Goal: Task Accomplishment & Management: Manage account settings

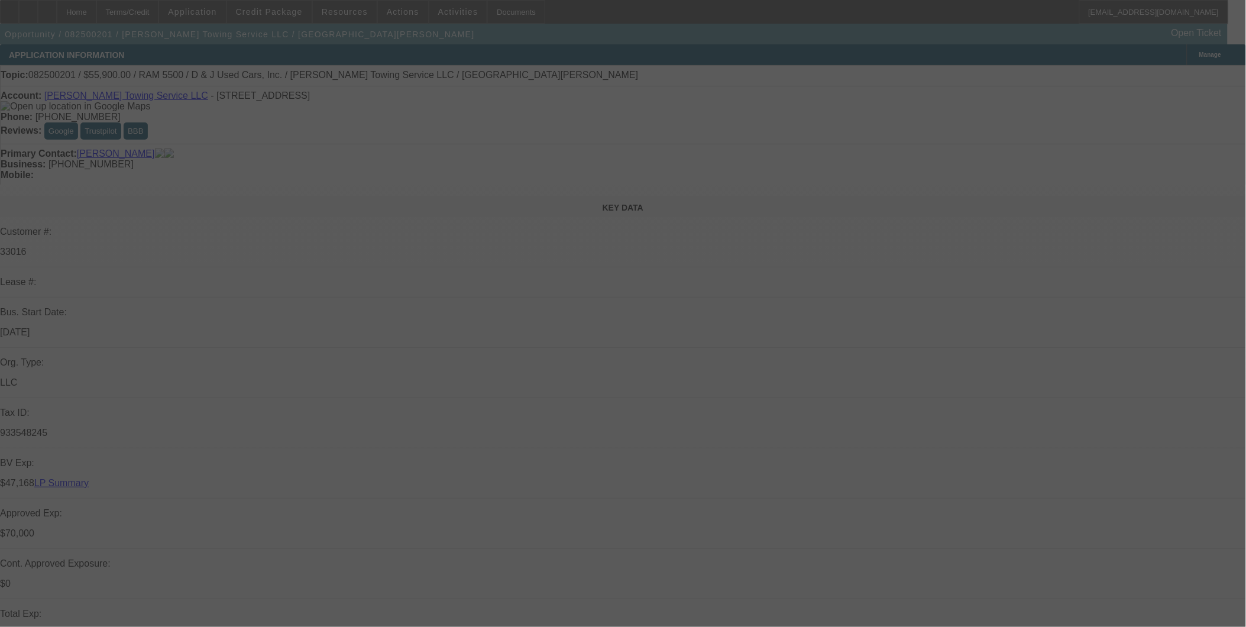
select select "0"
select select "2"
select select "0.1"
select select "2"
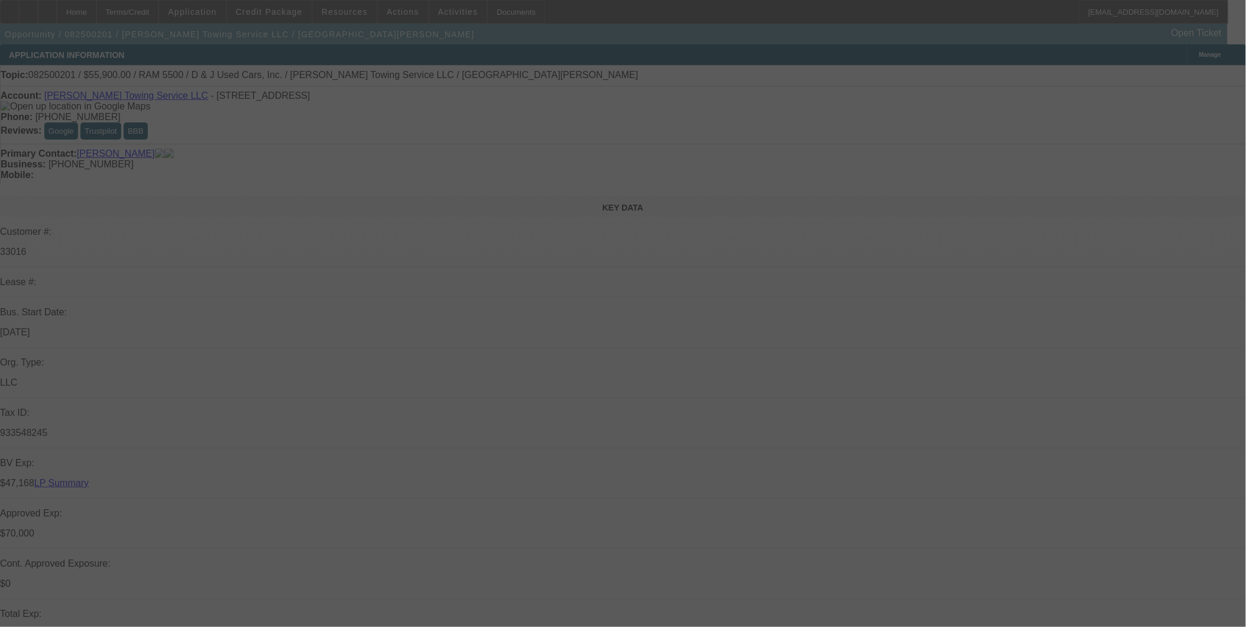
select select "0.1"
select select "0"
select select "2"
select select "0.1"
select select "0"
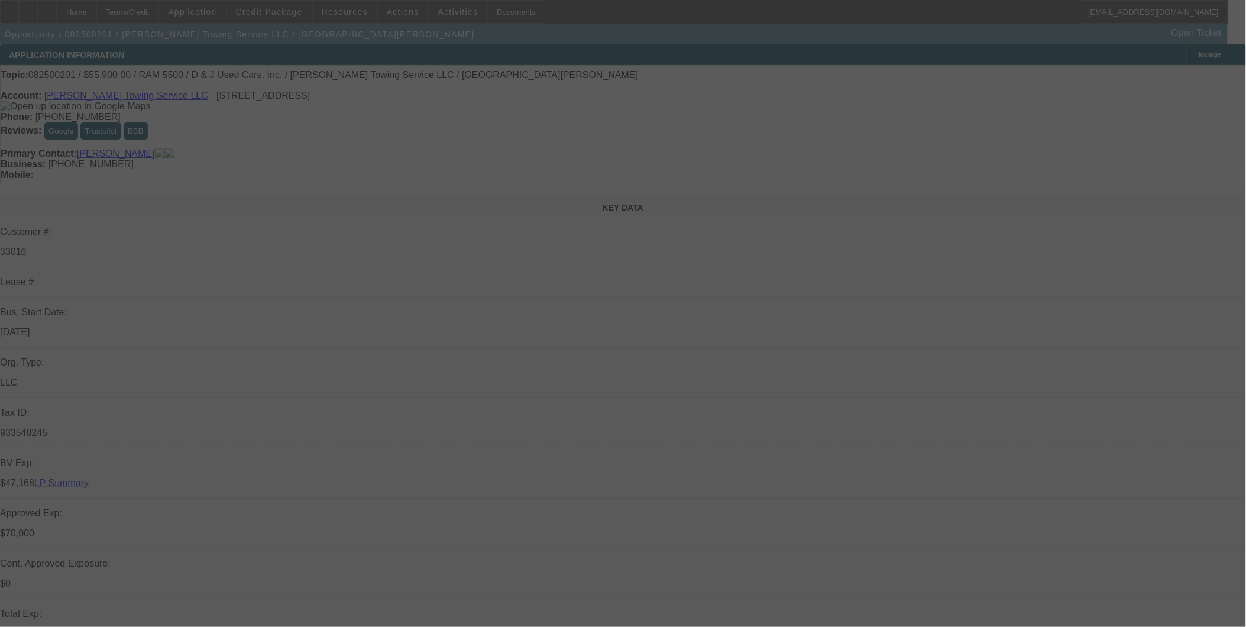
select select "2"
select select "0.1"
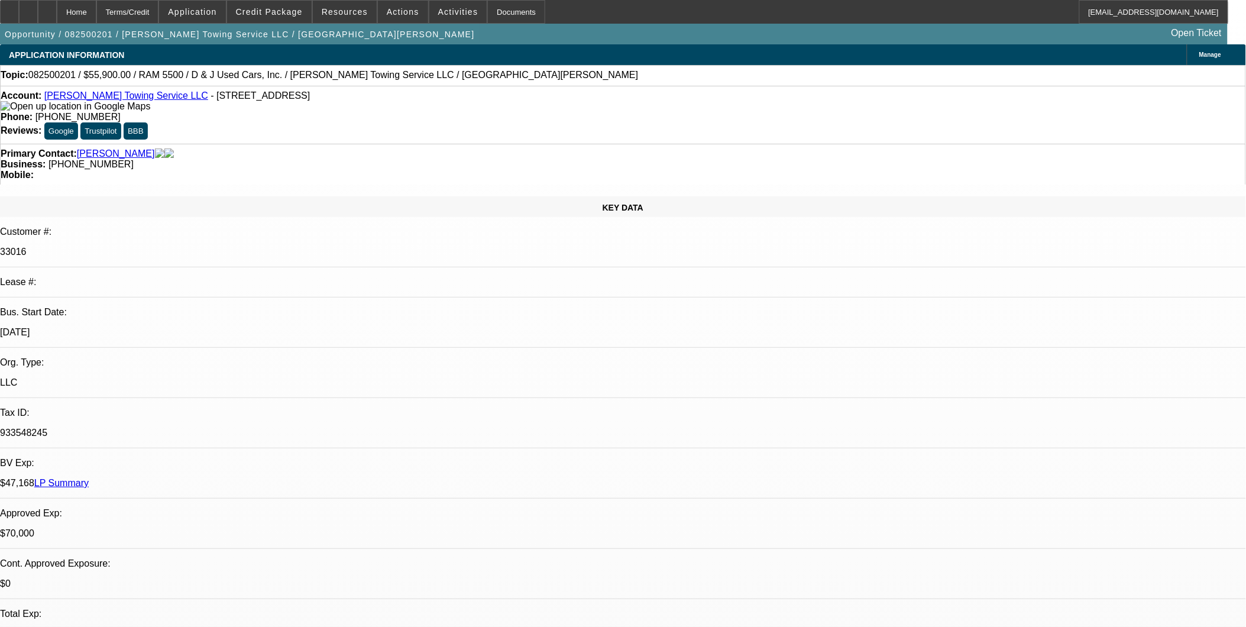
select select "1"
select select "2"
select select "4"
select select "1"
select select "2"
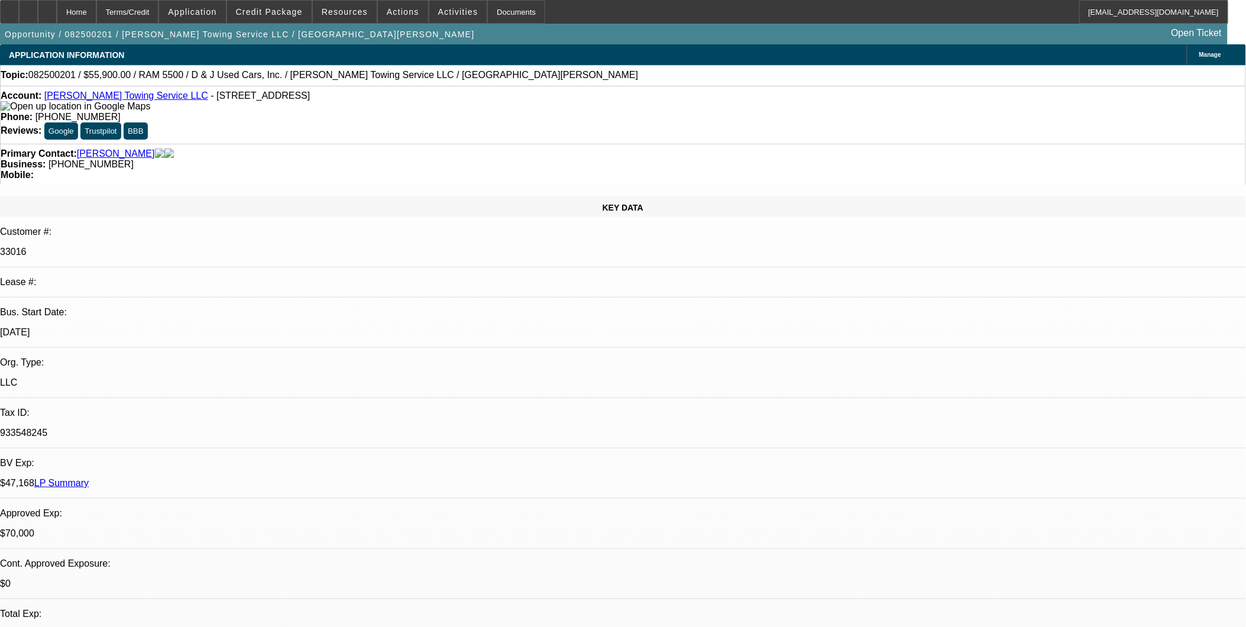
select select "4"
select select "1"
select select "2"
select select "4"
select select "1"
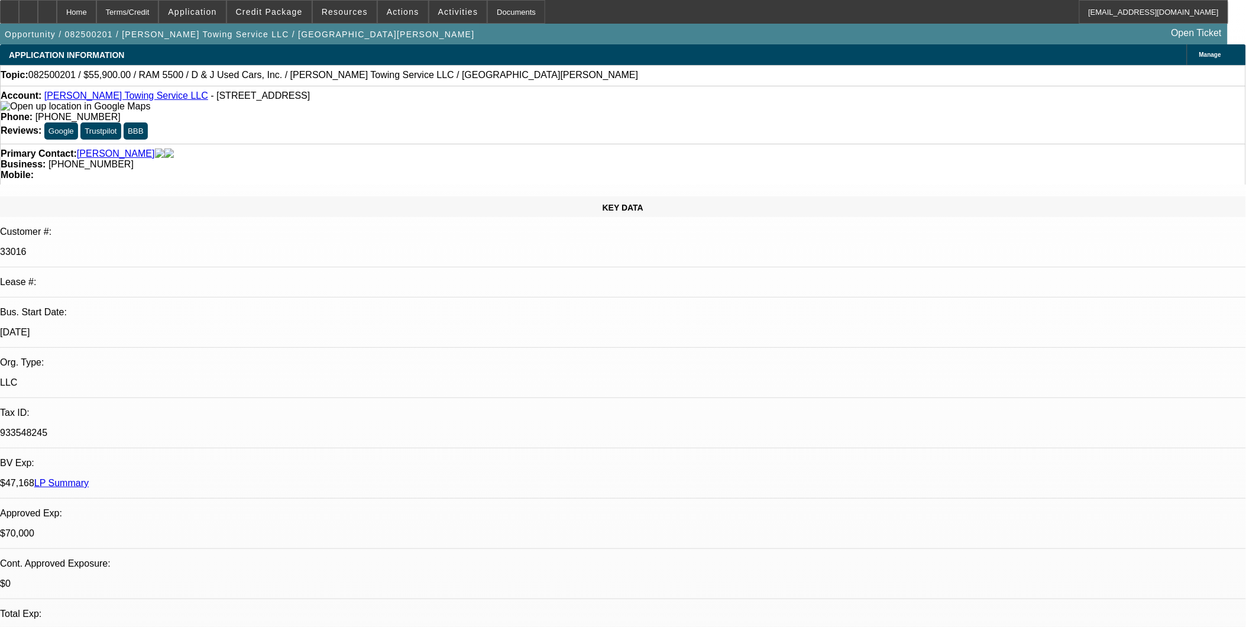
select select "2"
select select "4"
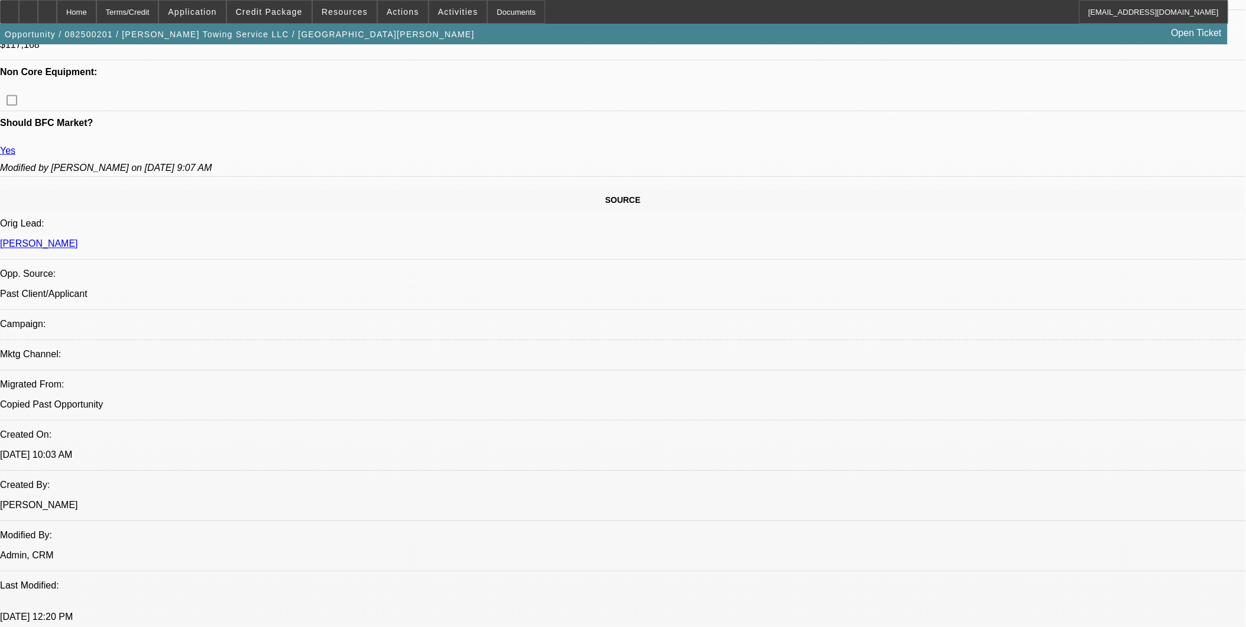
scroll to position [591, 0]
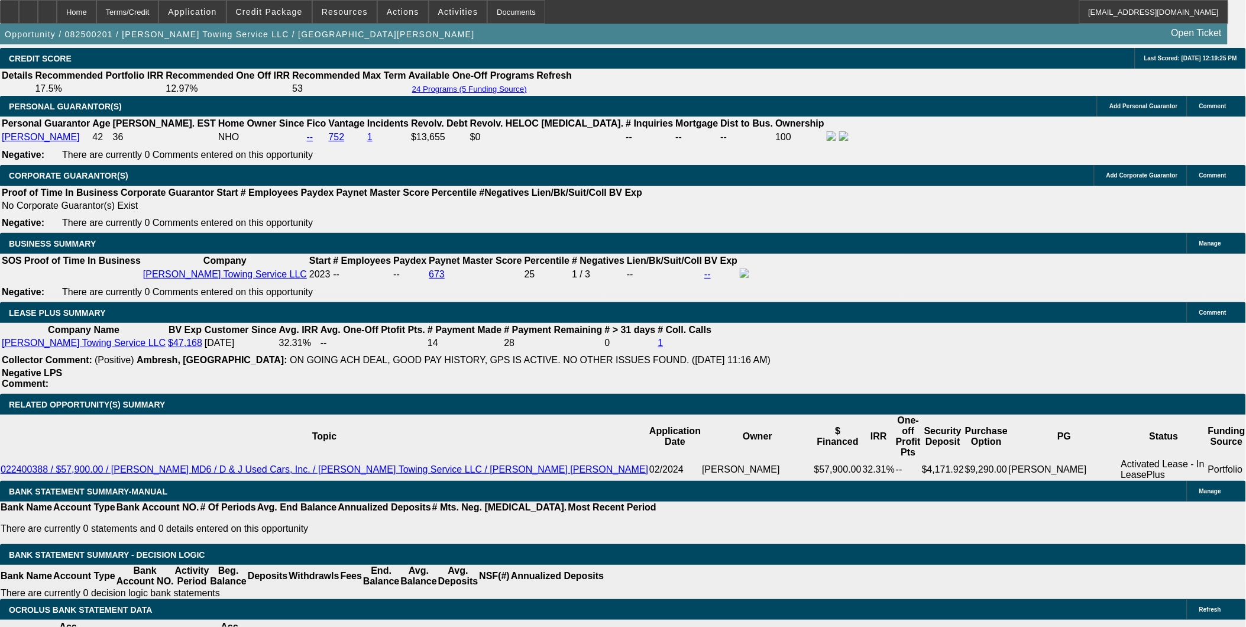
scroll to position [2037, 0]
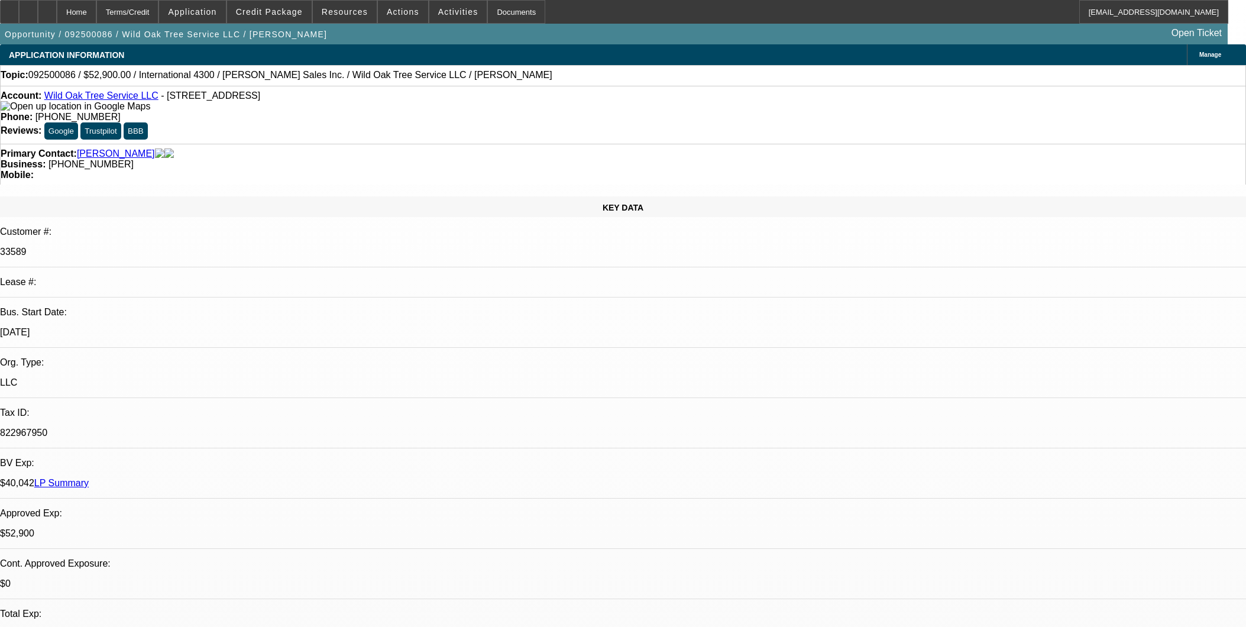
select select "0"
select select "2"
select select "0"
select select "6"
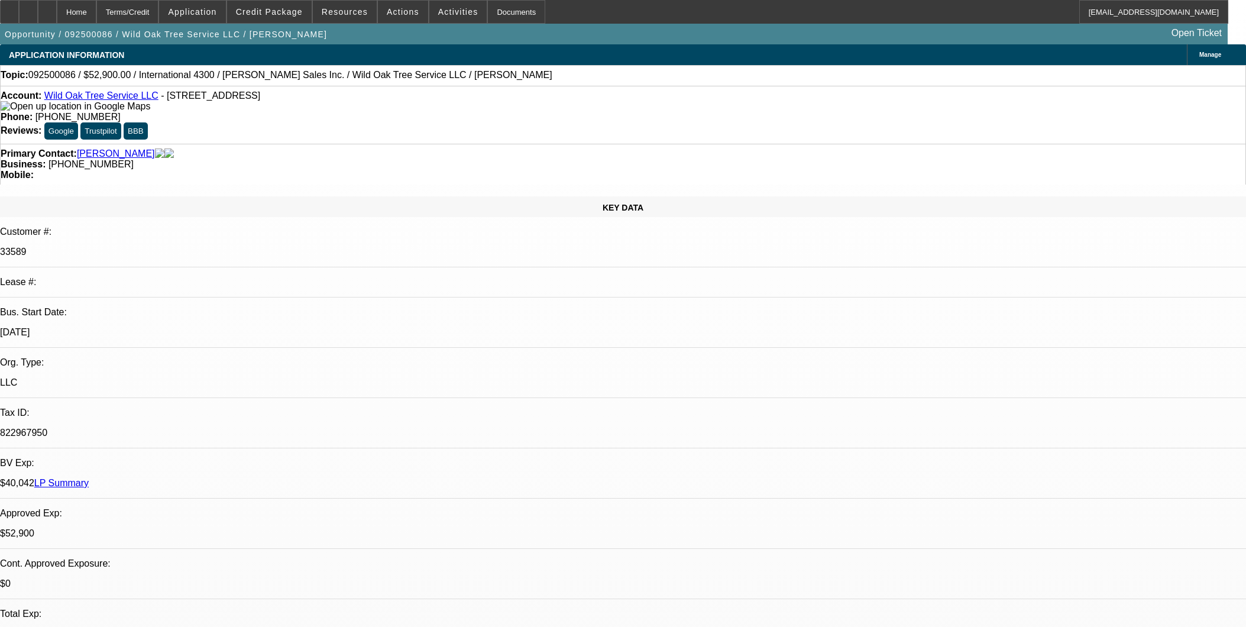
select select "0"
select select "2"
select select "0"
select select "6"
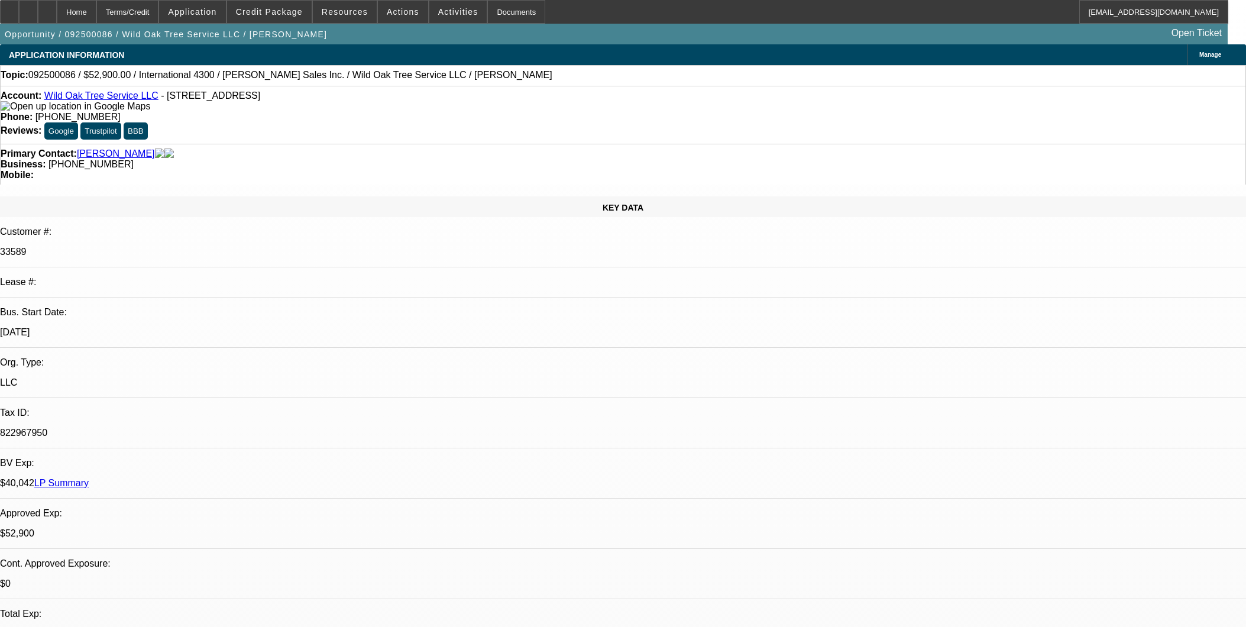
select select "0"
select select "2"
select select "0"
select select "6"
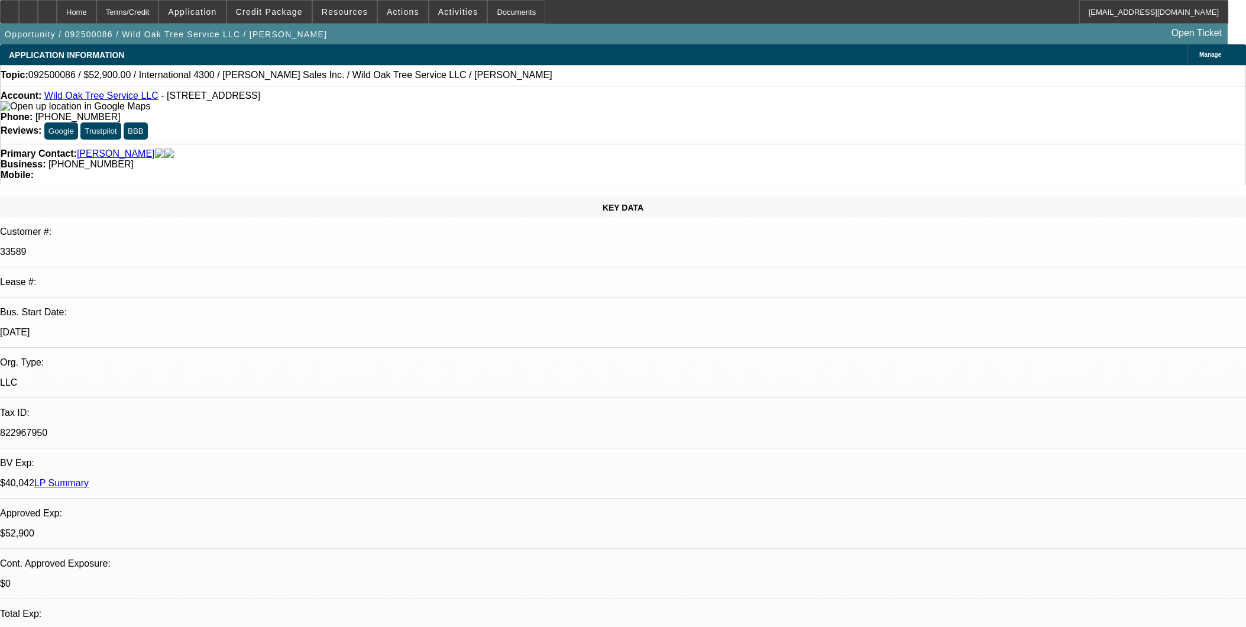
select select "0"
select select "2"
select select "0"
select select "6"
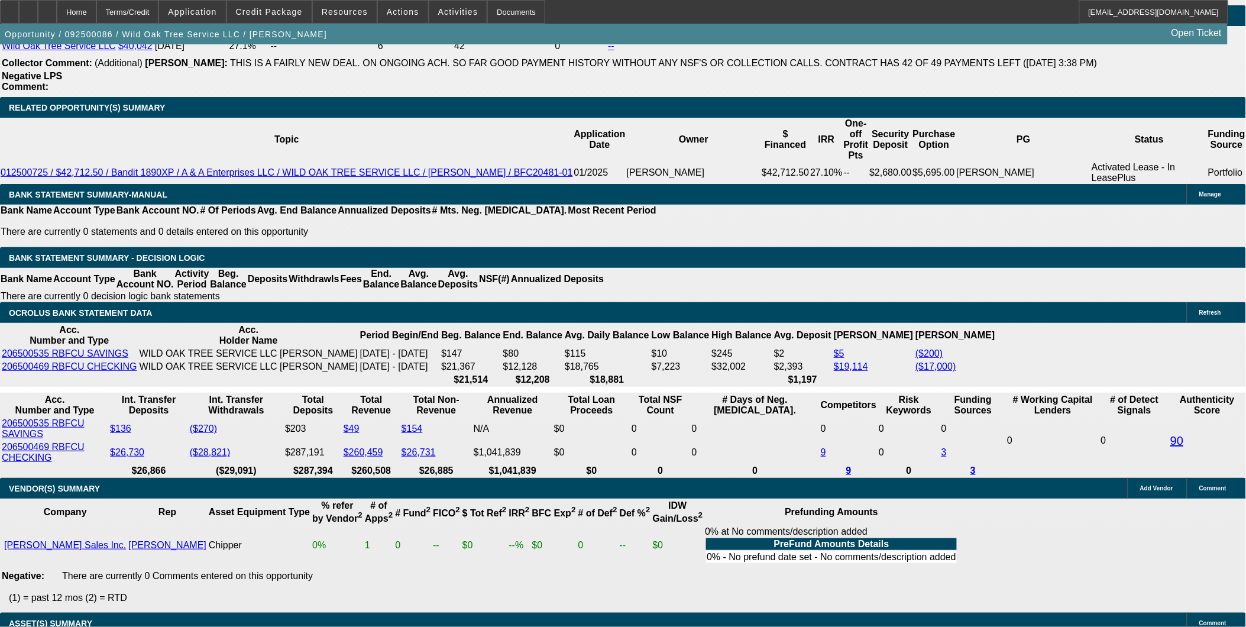
scroll to position [328, 0]
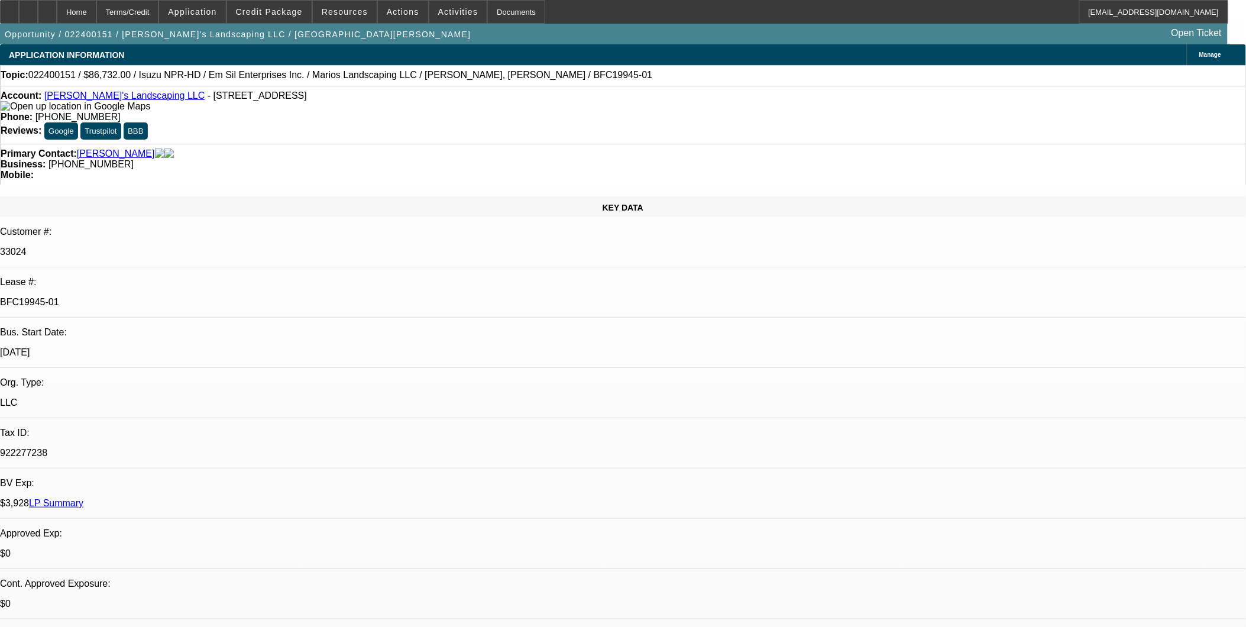
select select "0"
select select "2"
select select "0.1"
select select "0"
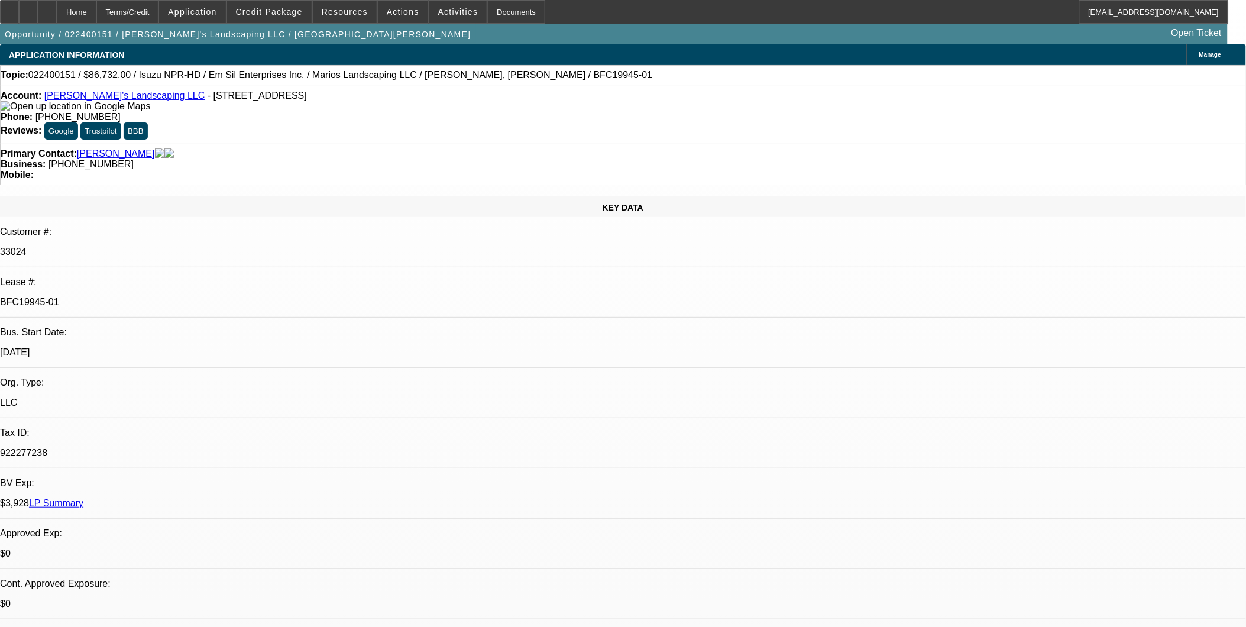
select select "0.1"
select select "0"
select select "2"
select select "0.1"
select select "0"
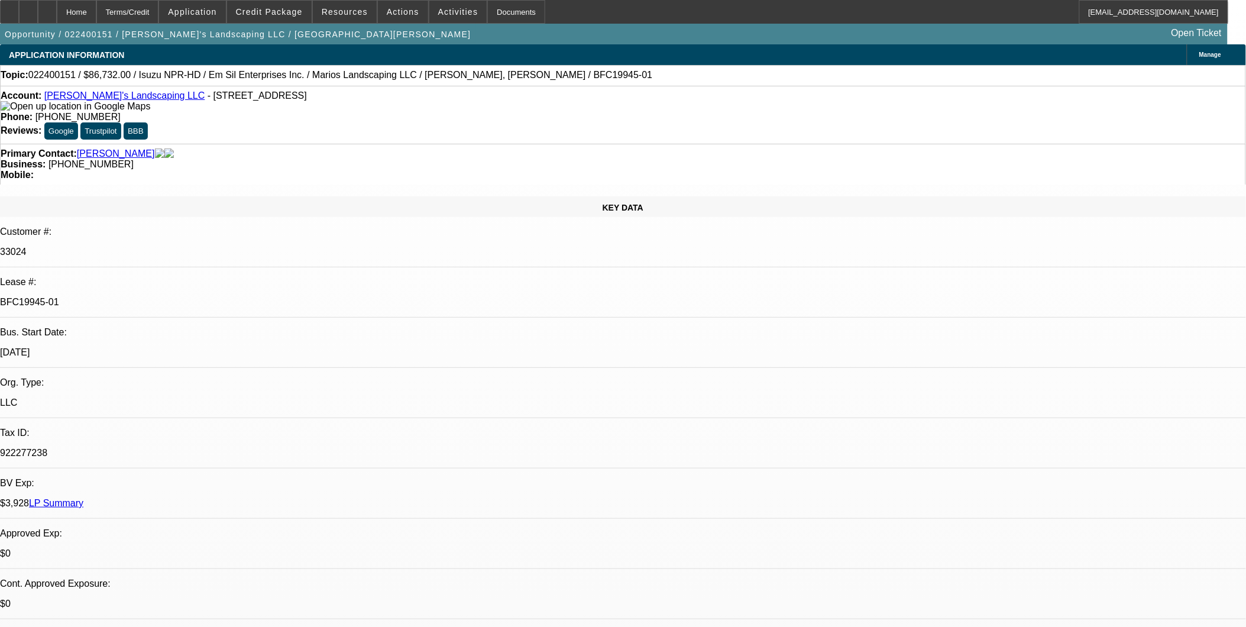
select select "2"
select select "0.1"
select select "1"
select select "2"
select select "4"
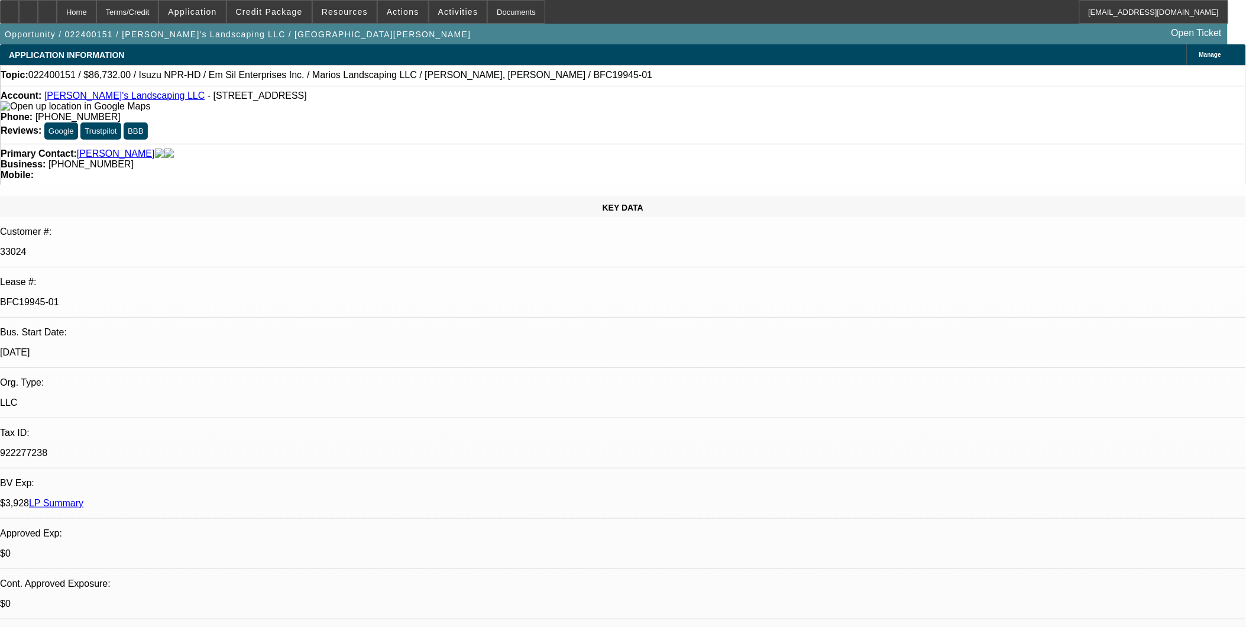
select select "1"
select select "2"
select select "4"
select select "1"
select select "2"
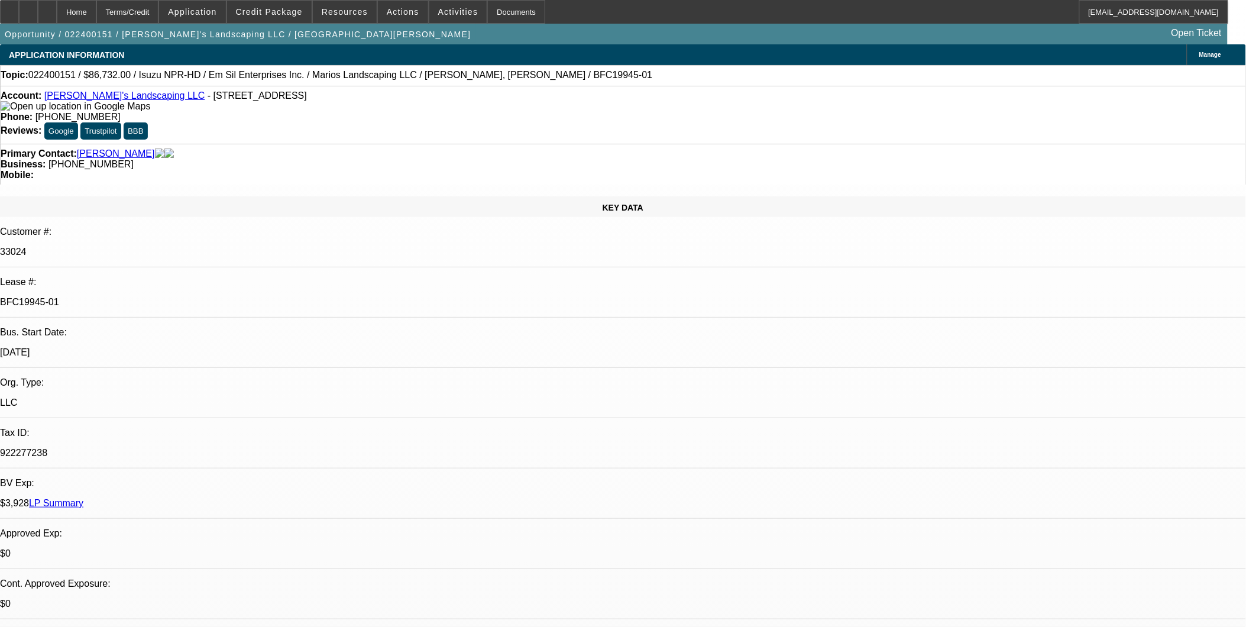
select select "4"
select select "1"
select select "2"
select select "4"
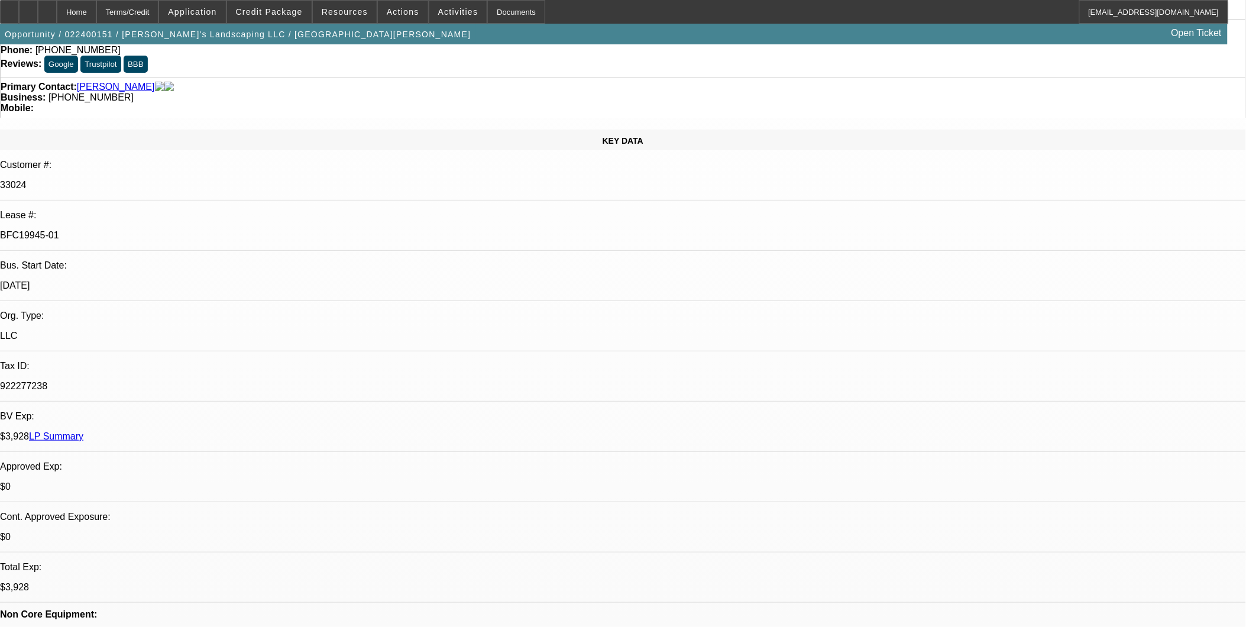
scroll to position [66, 0]
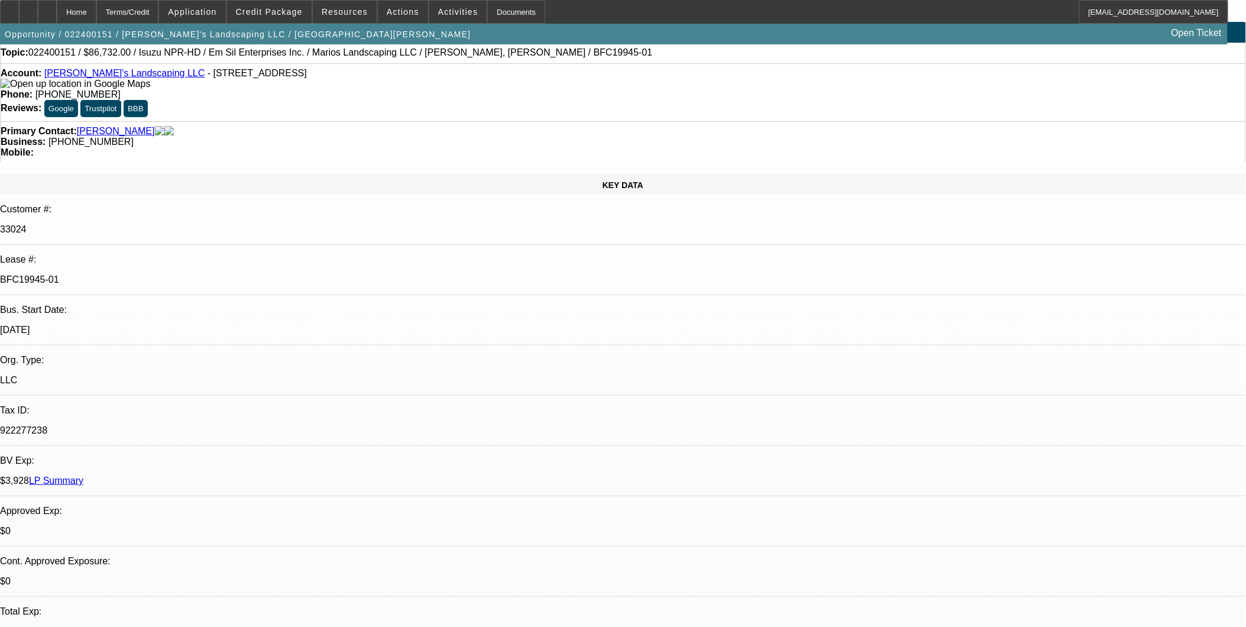
scroll to position [0, 0]
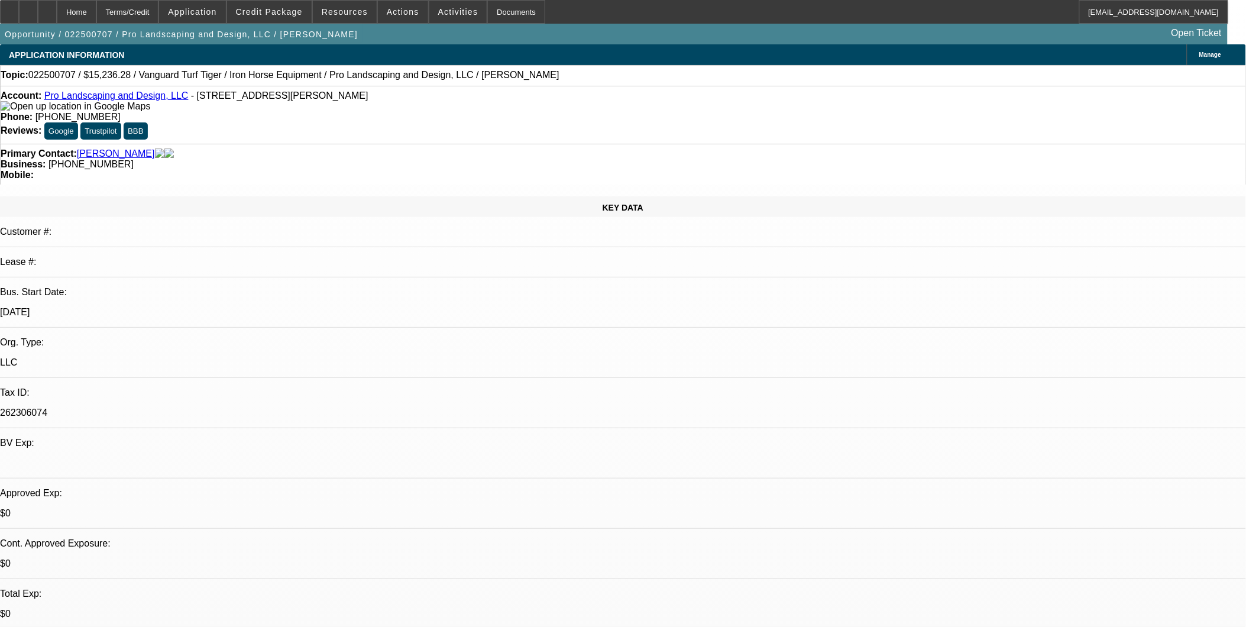
select select "0"
select select "2"
select select "0"
select select "2"
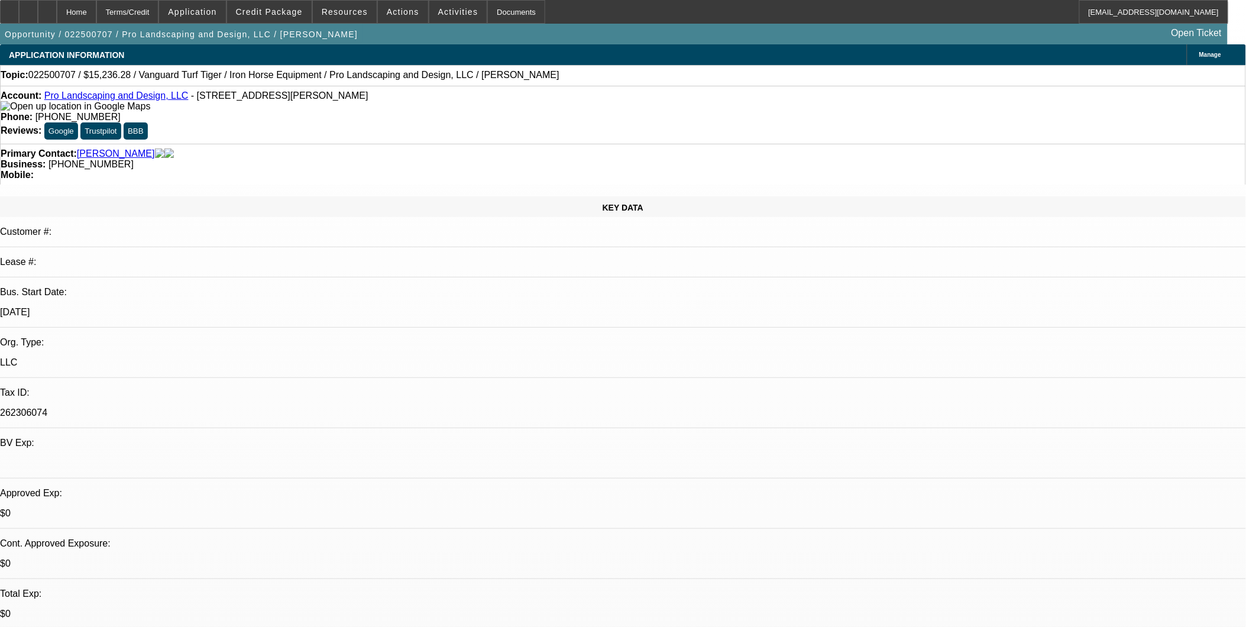
select select "0"
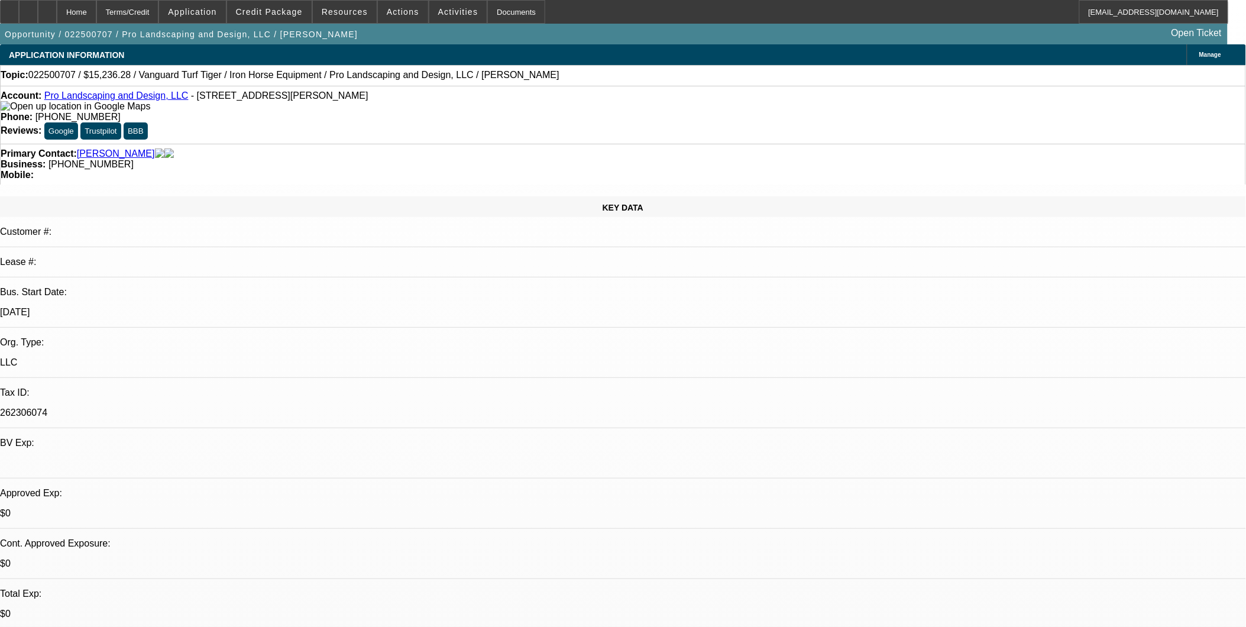
select select "0"
select select "1"
select select "2"
select select "6"
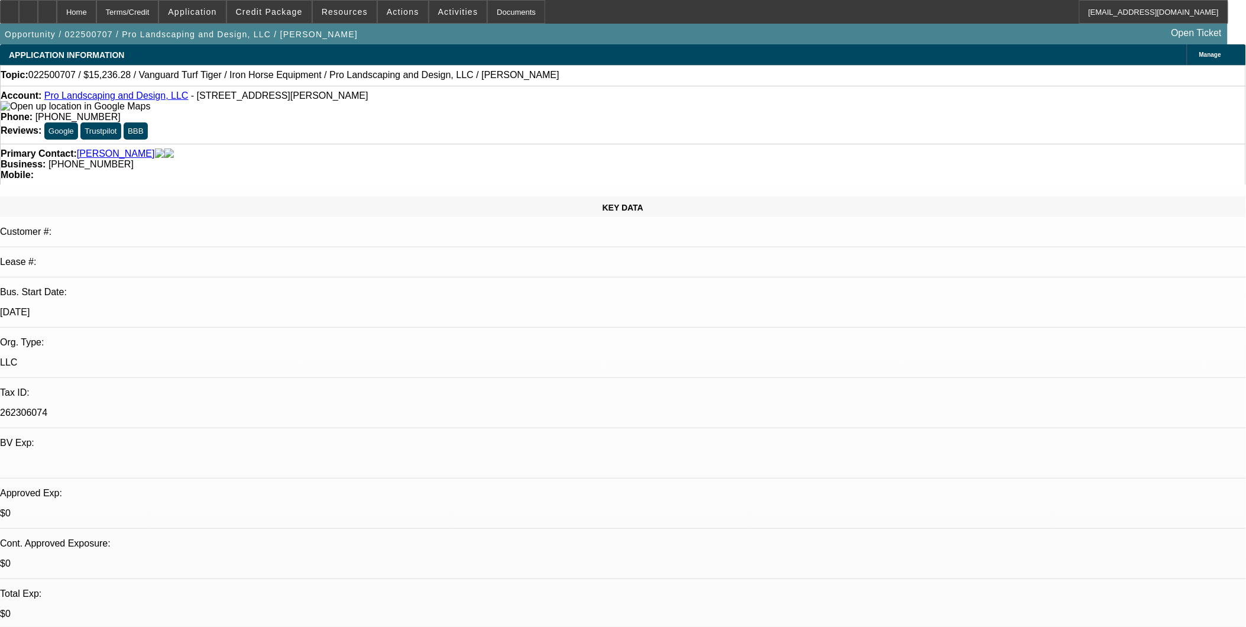
select select "1"
select select "2"
select select "6"
select select "1"
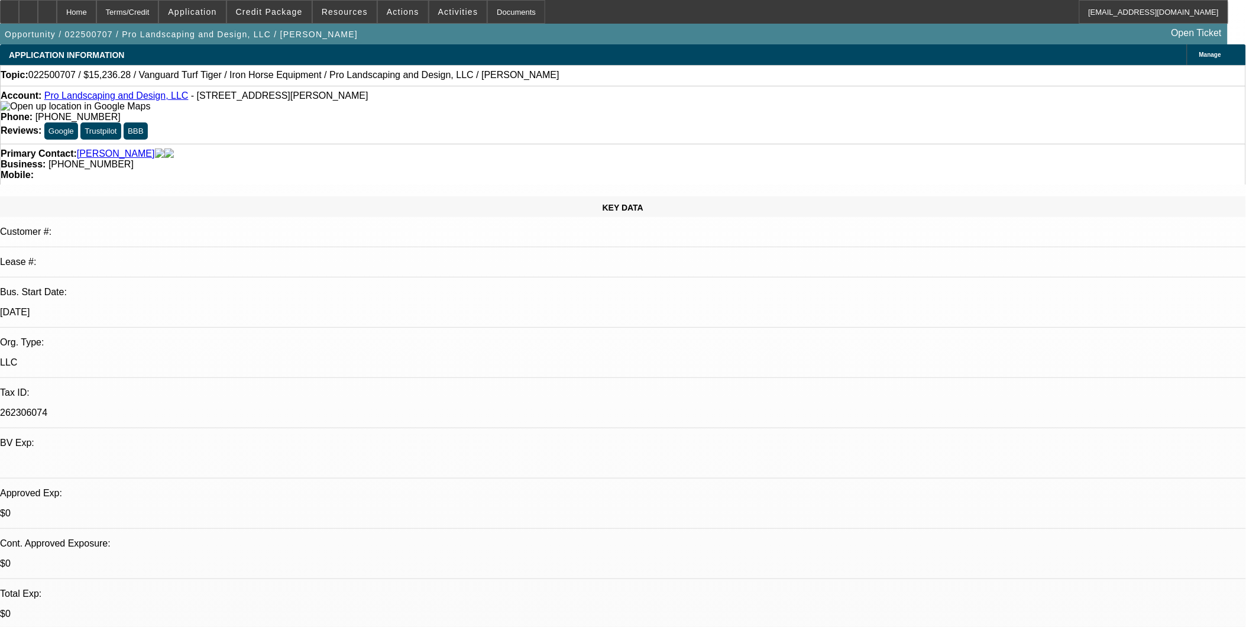
select select "6"
select select "1"
select select "6"
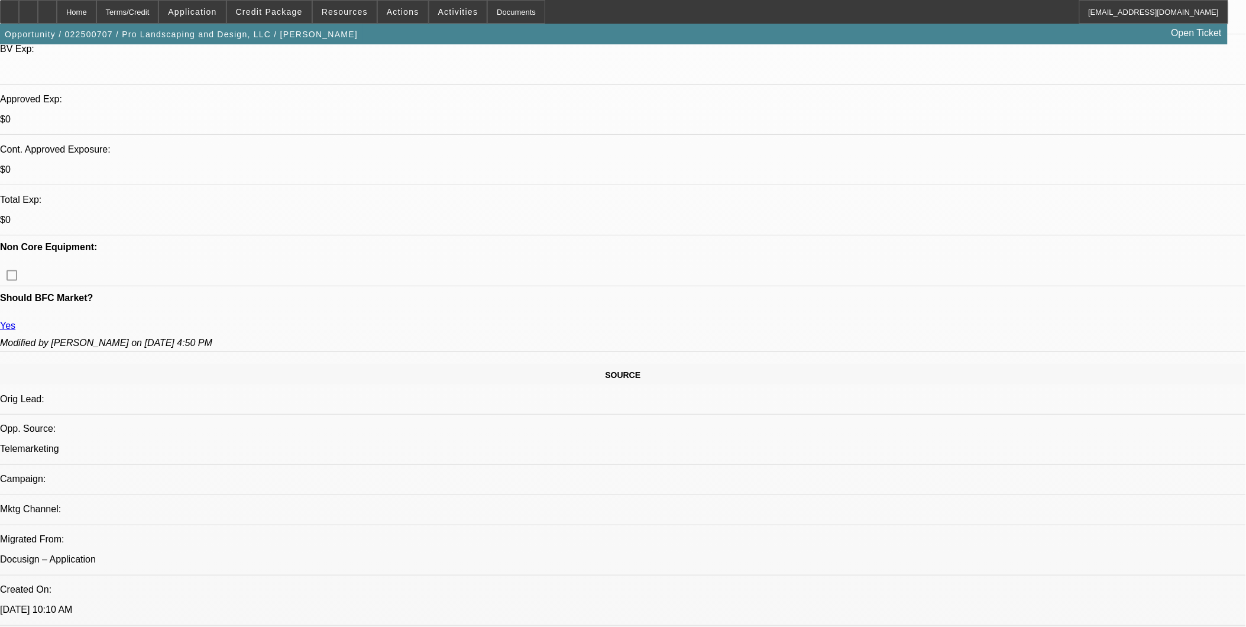
scroll to position [66, 0]
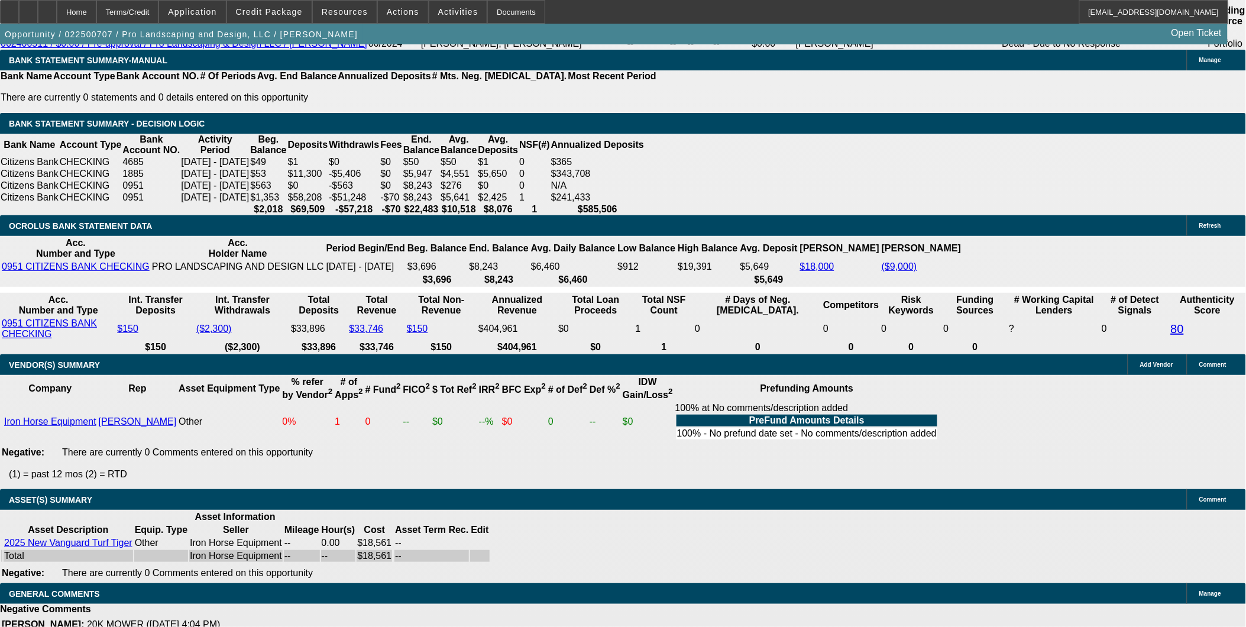
scroll to position [1971, 0]
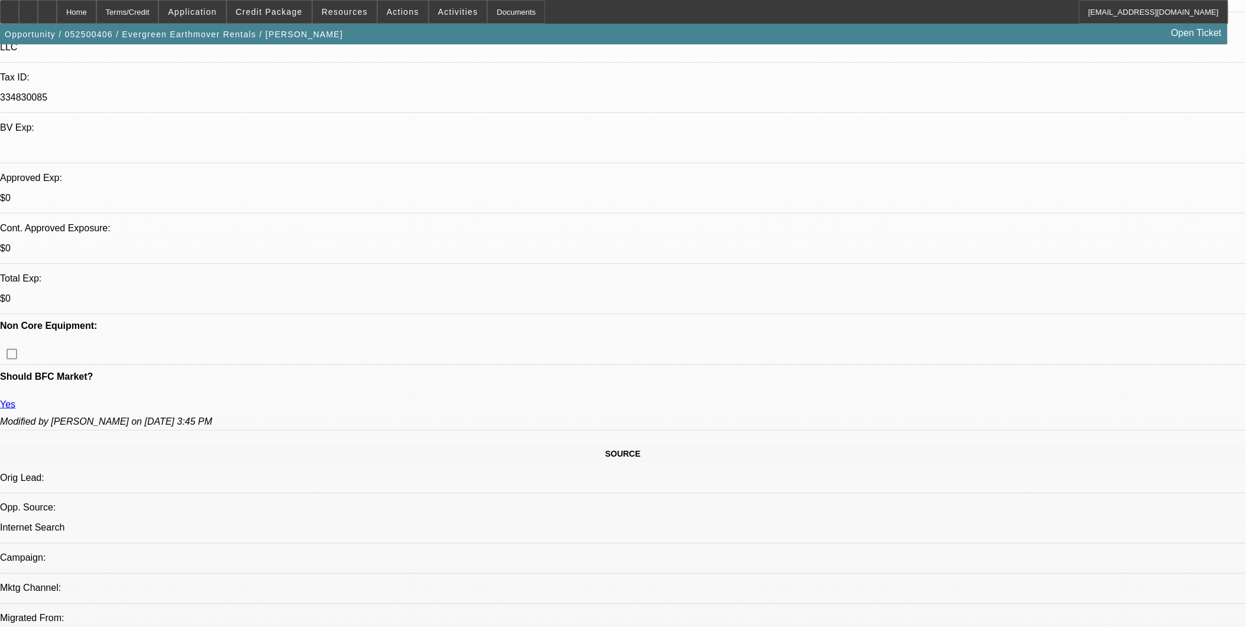
select select "0"
select select "2"
select select "0.1"
select select "0"
select select "2"
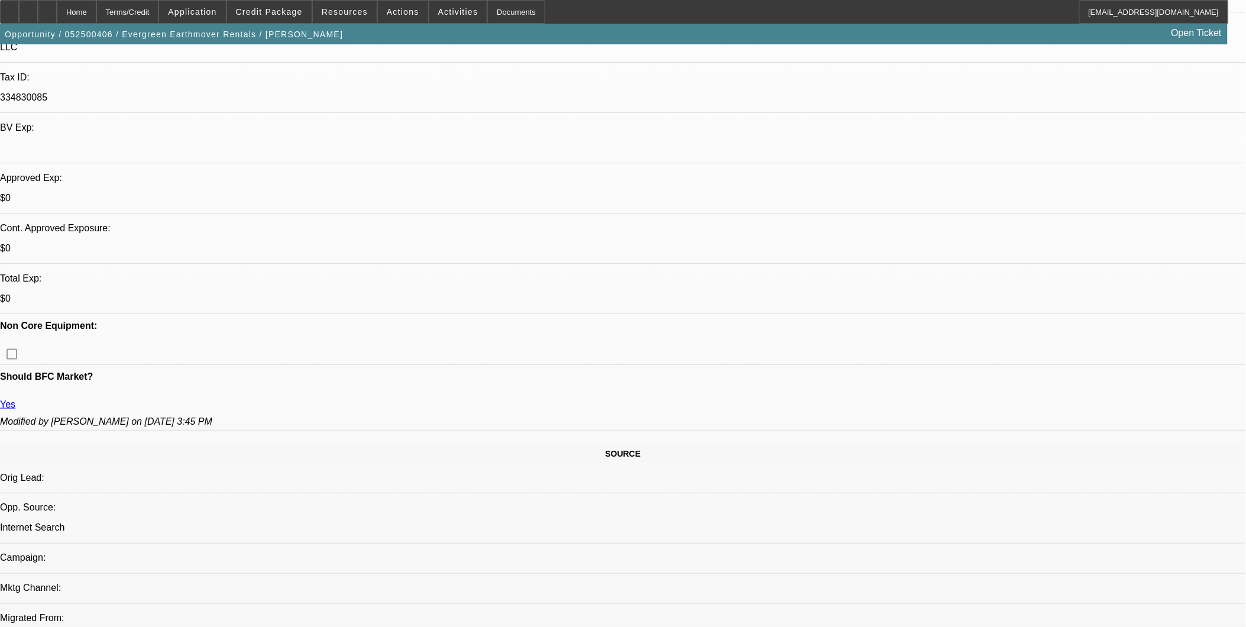
select select "0"
select select "2"
select select "0"
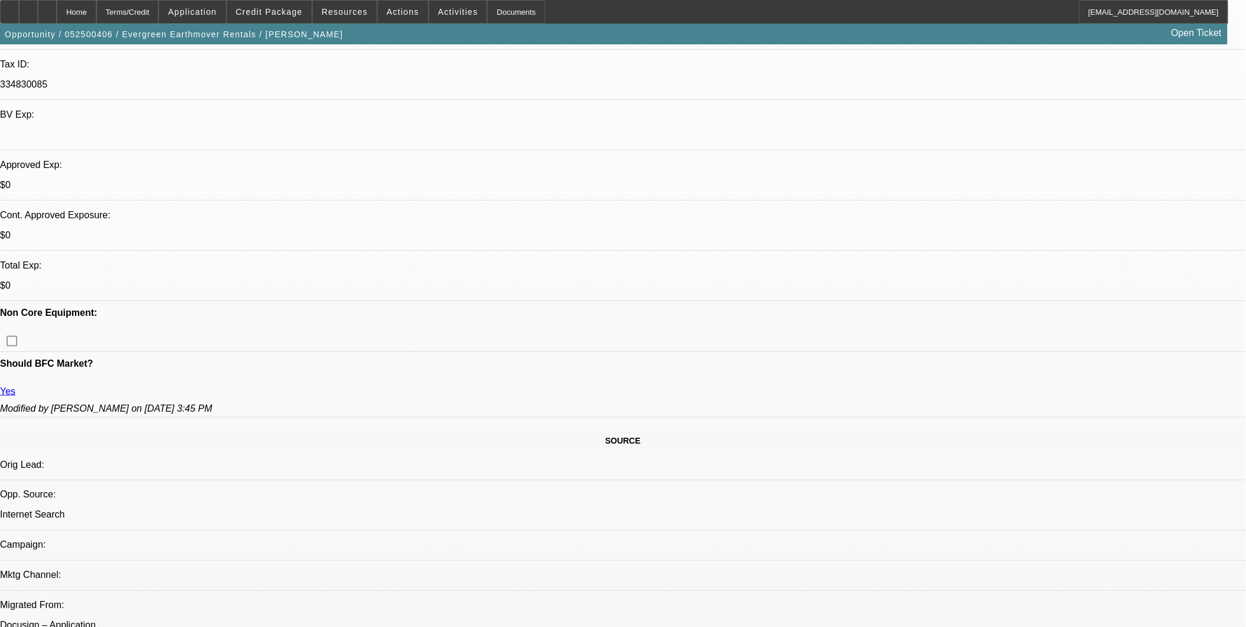
select select "1"
select select "2"
select select "4"
select select "1"
select select "2"
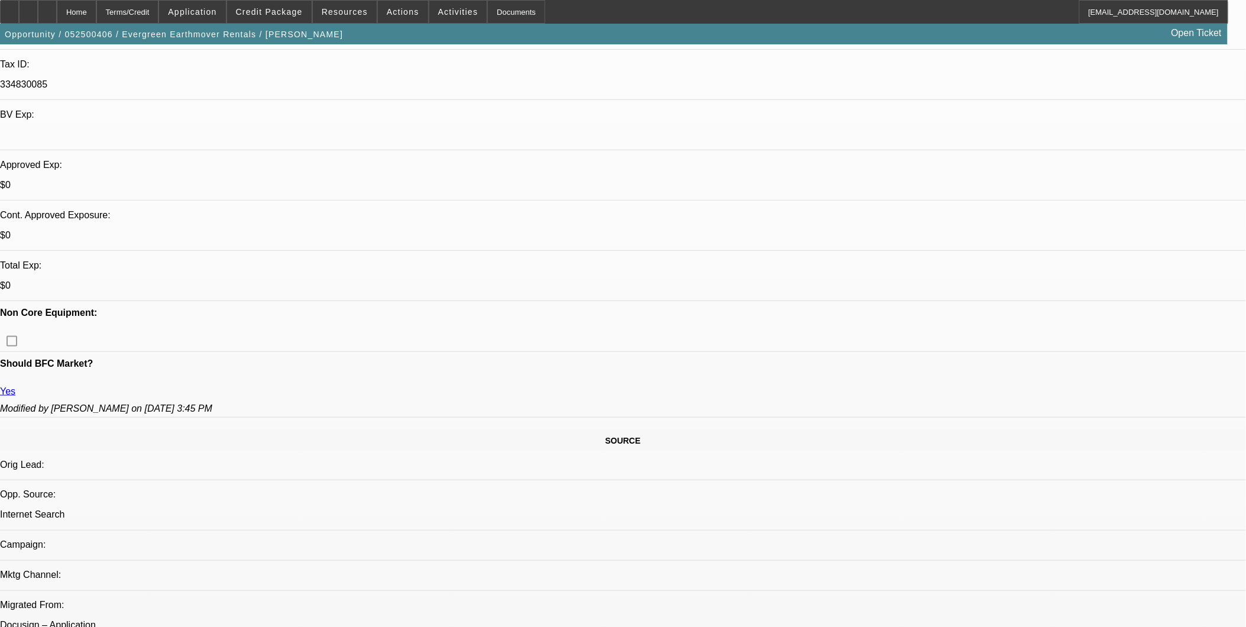
select select "6"
select select "1"
select select "2"
select select "6"
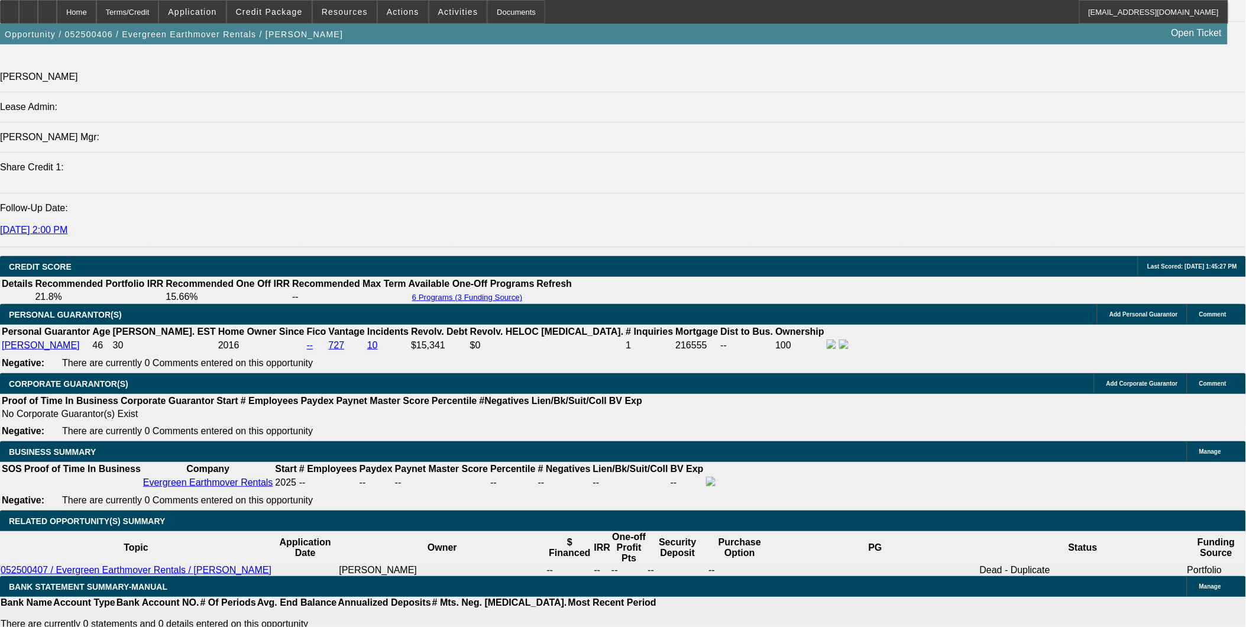
scroll to position [1446, 0]
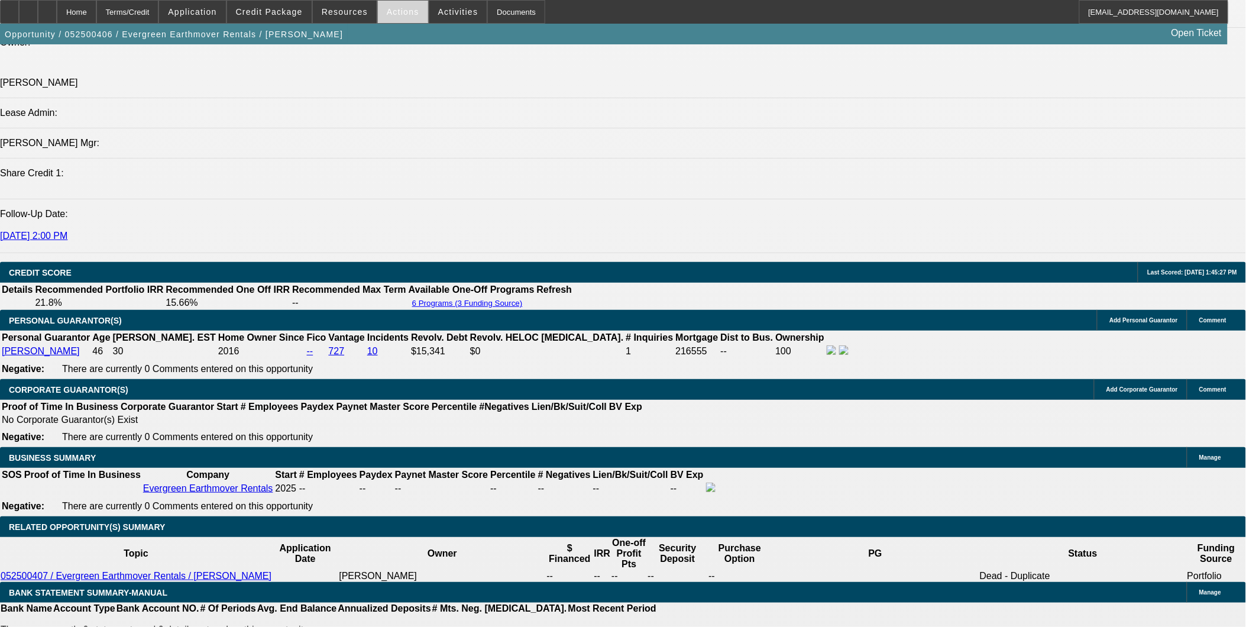
click at [395, 11] on span "Actions" at bounding box center [403, 11] width 33 height 9
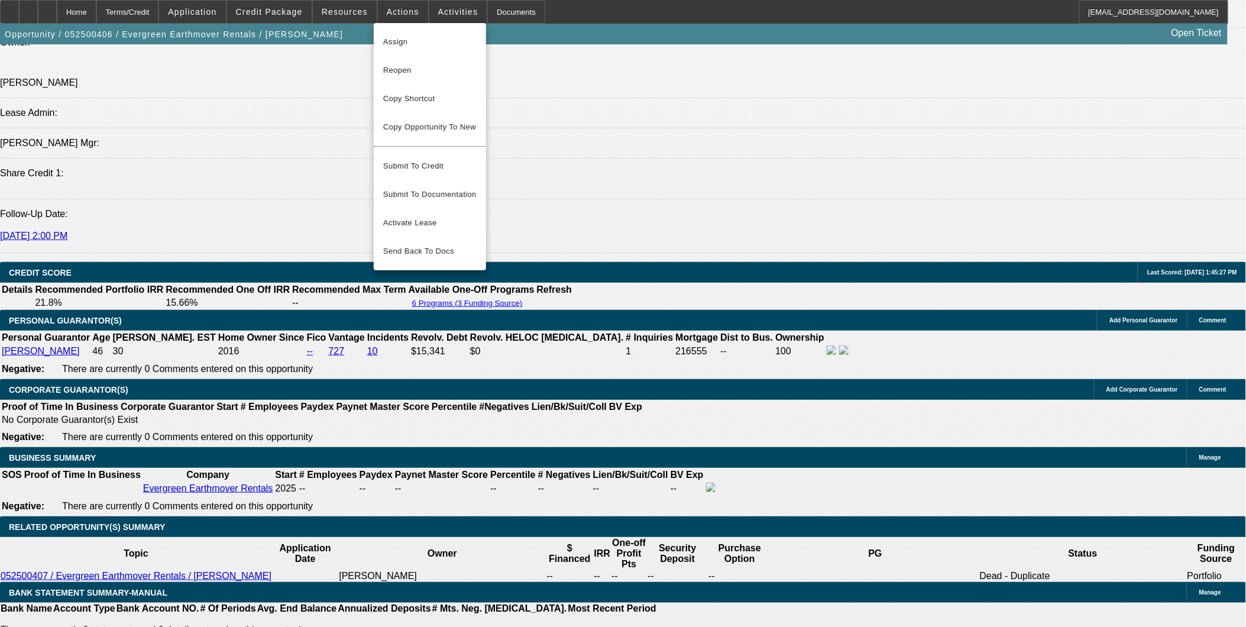
click at [732, 373] on div at bounding box center [623, 313] width 1246 height 627
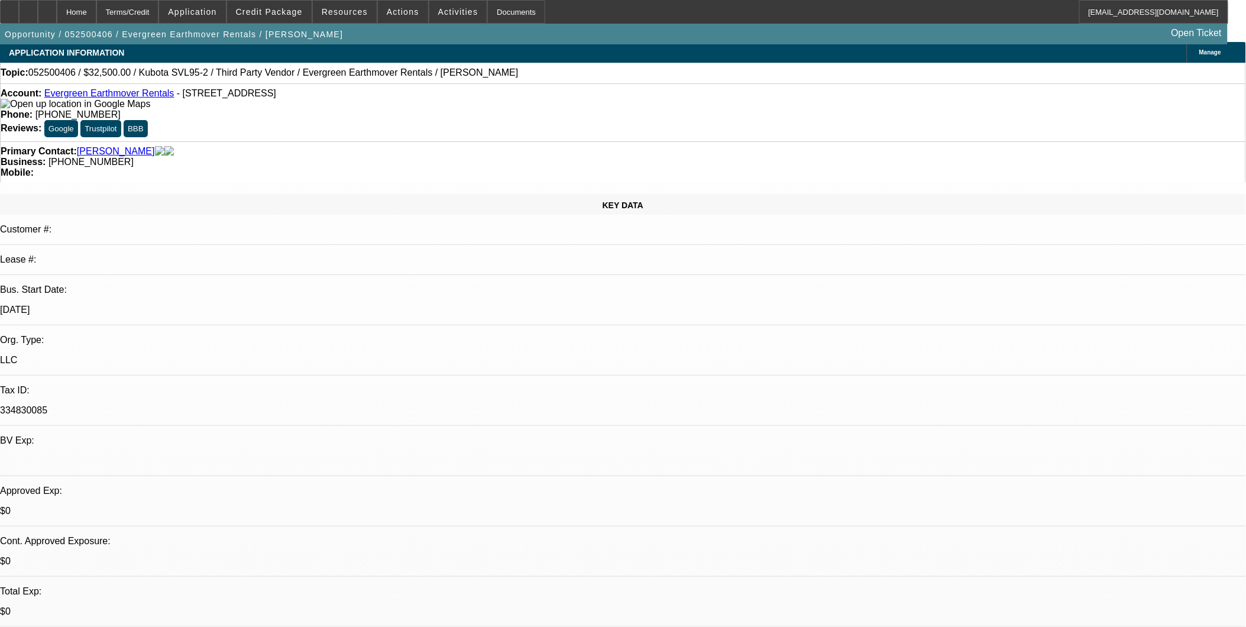
scroll to position [0, 0]
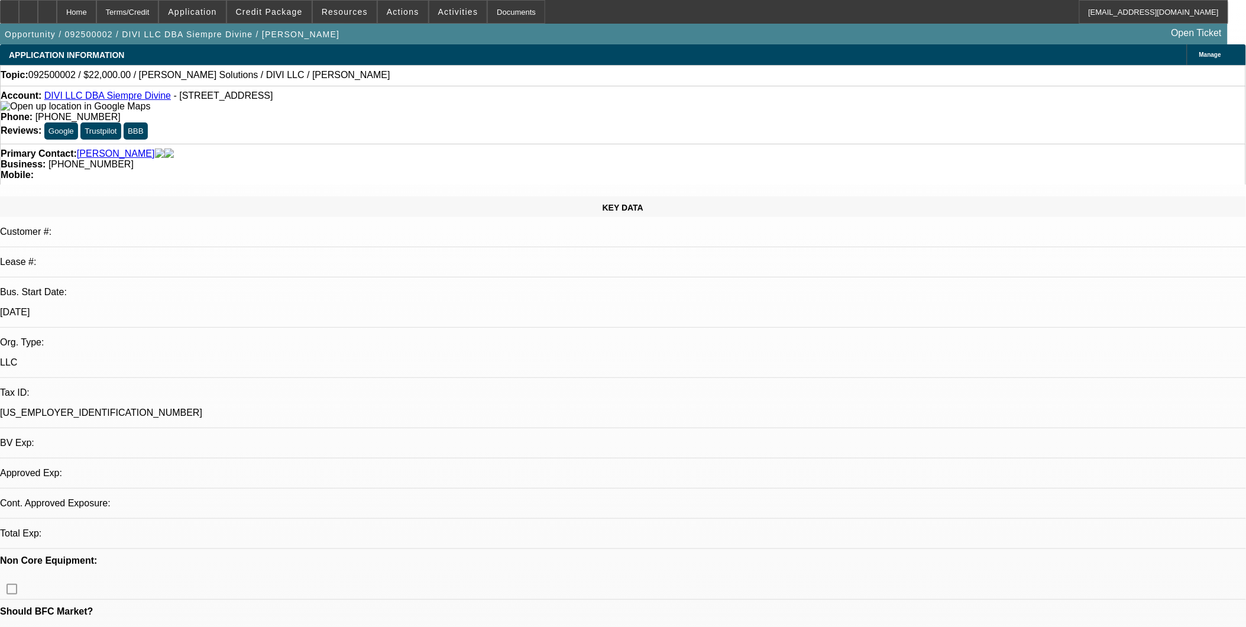
select select "0"
select select "2"
select select "0.1"
select select "1"
select select "2"
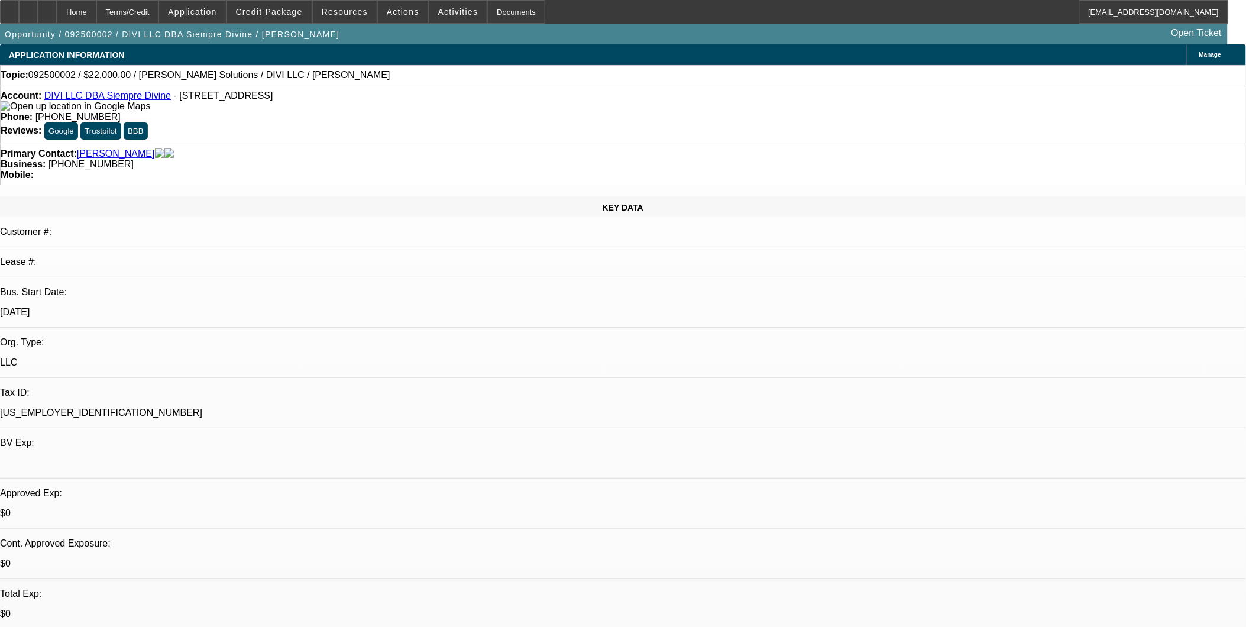
select select "4"
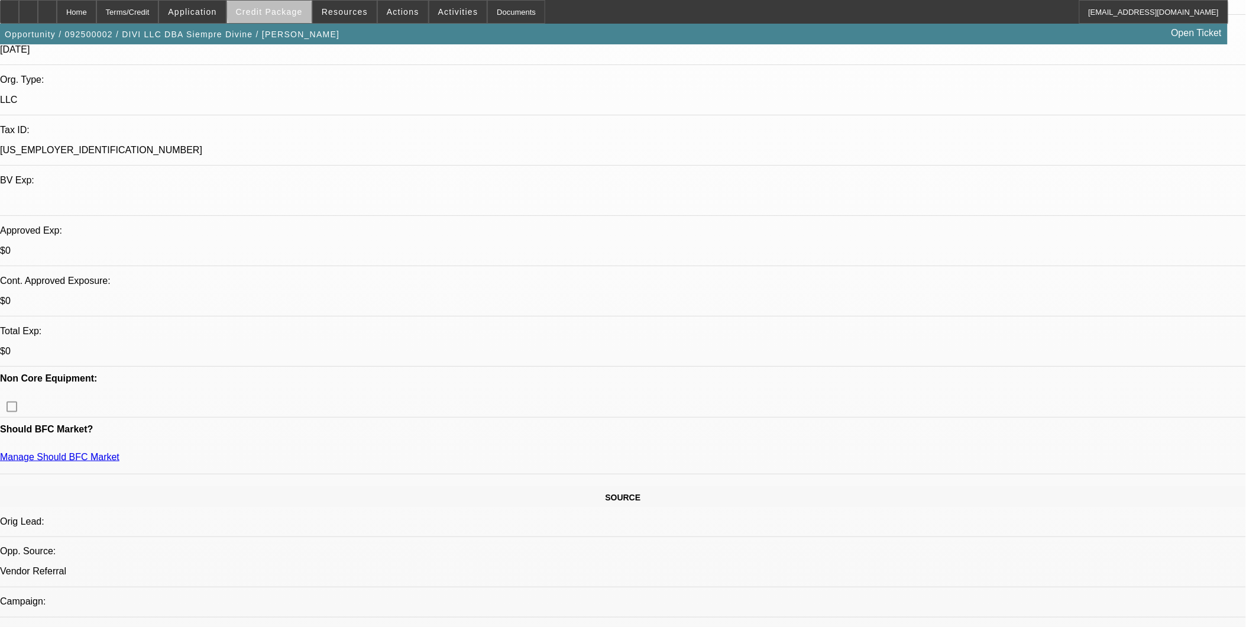
click at [303, 8] on span "Credit Package" at bounding box center [269, 11] width 67 height 9
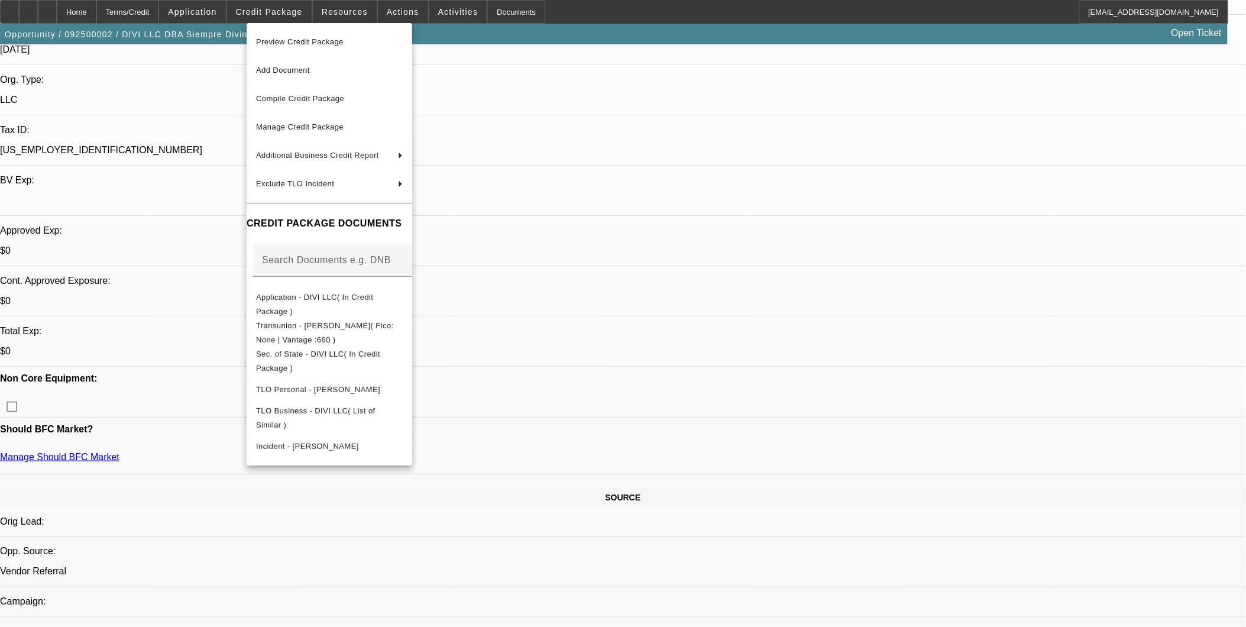
click at [943, 497] on div at bounding box center [623, 313] width 1246 height 627
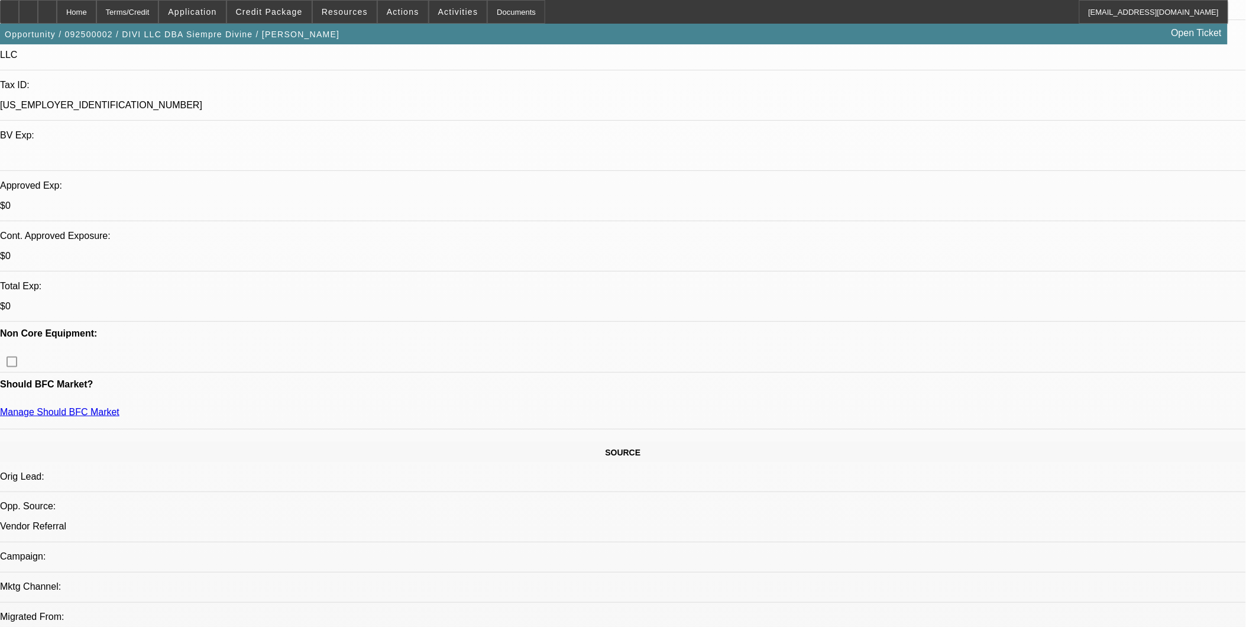
scroll to position [394, 0]
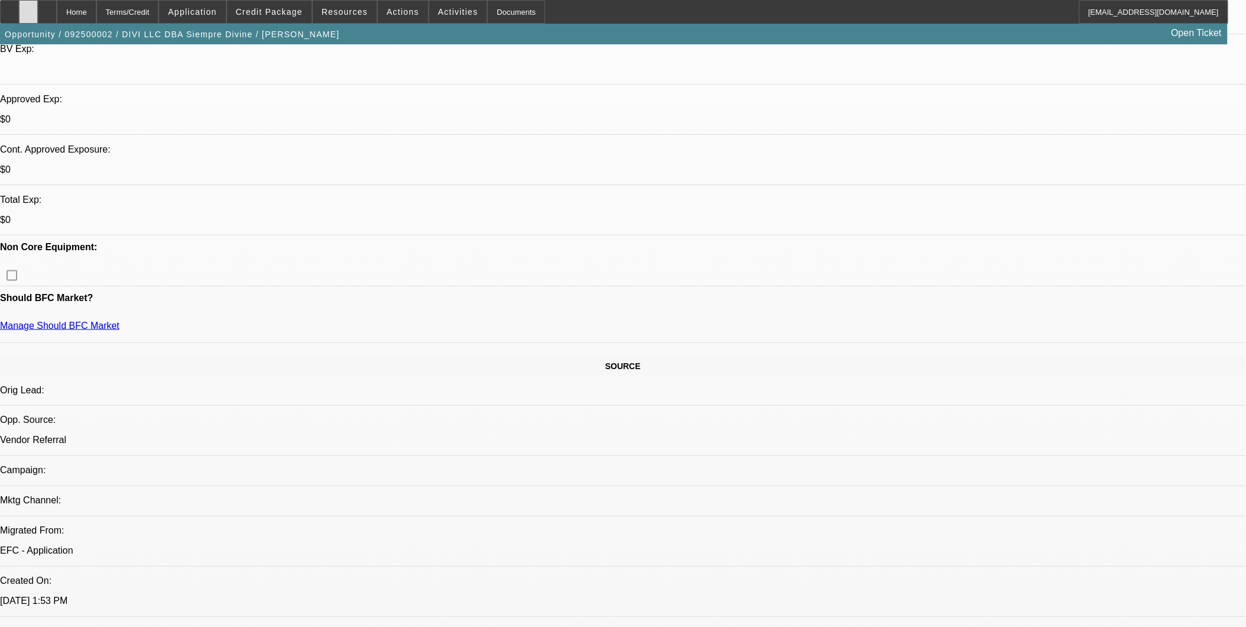
click at [38, 14] on div at bounding box center [28, 12] width 19 height 24
click at [47, 8] on icon at bounding box center [47, 8] width 0 height 0
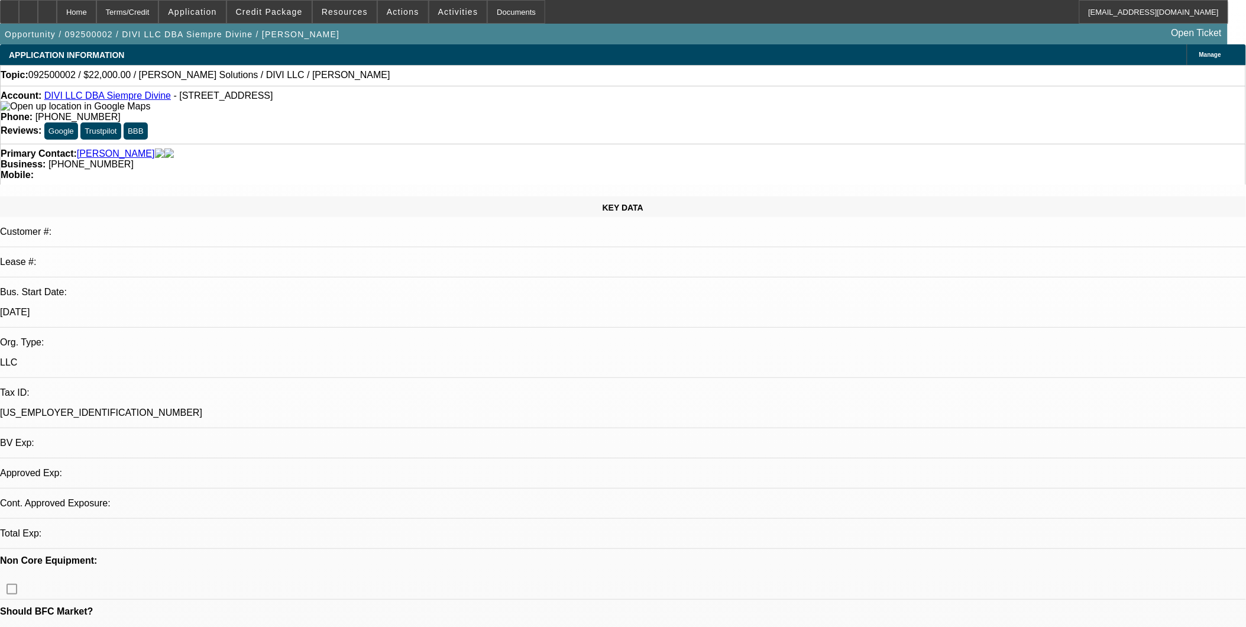
select select "0"
select select "2"
select select "0.1"
select select "1"
select select "2"
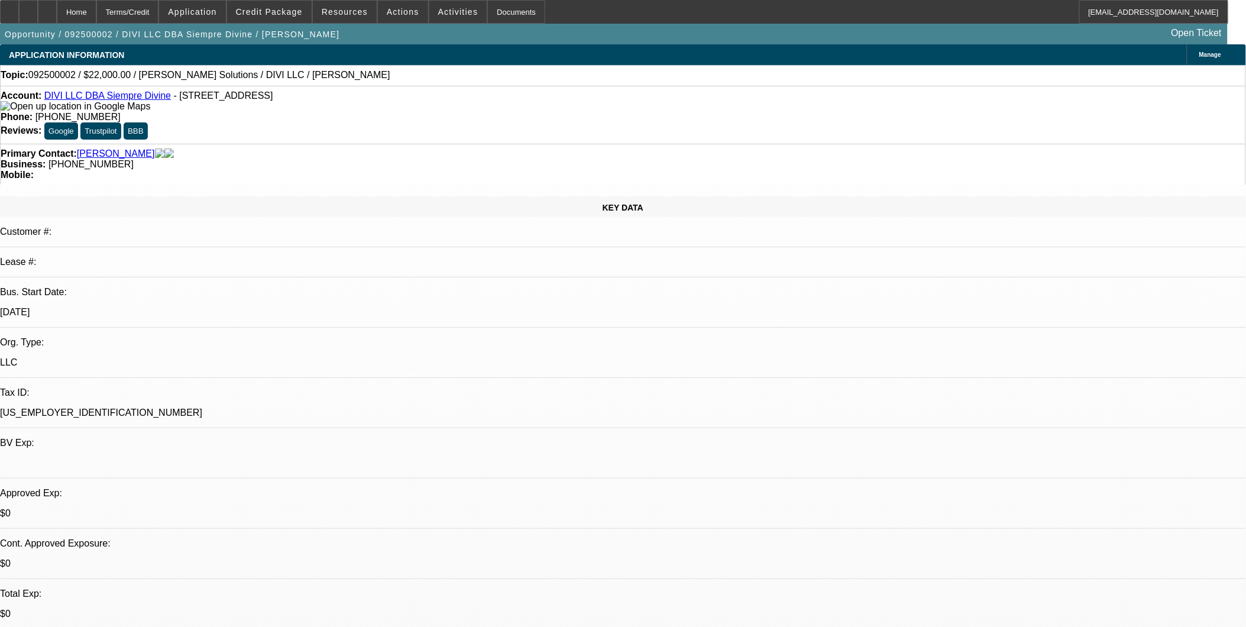
select select "4"
click at [47, 8] on icon at bounding box center [47, 8] width 0 height 0
select select "0"
select select "2"
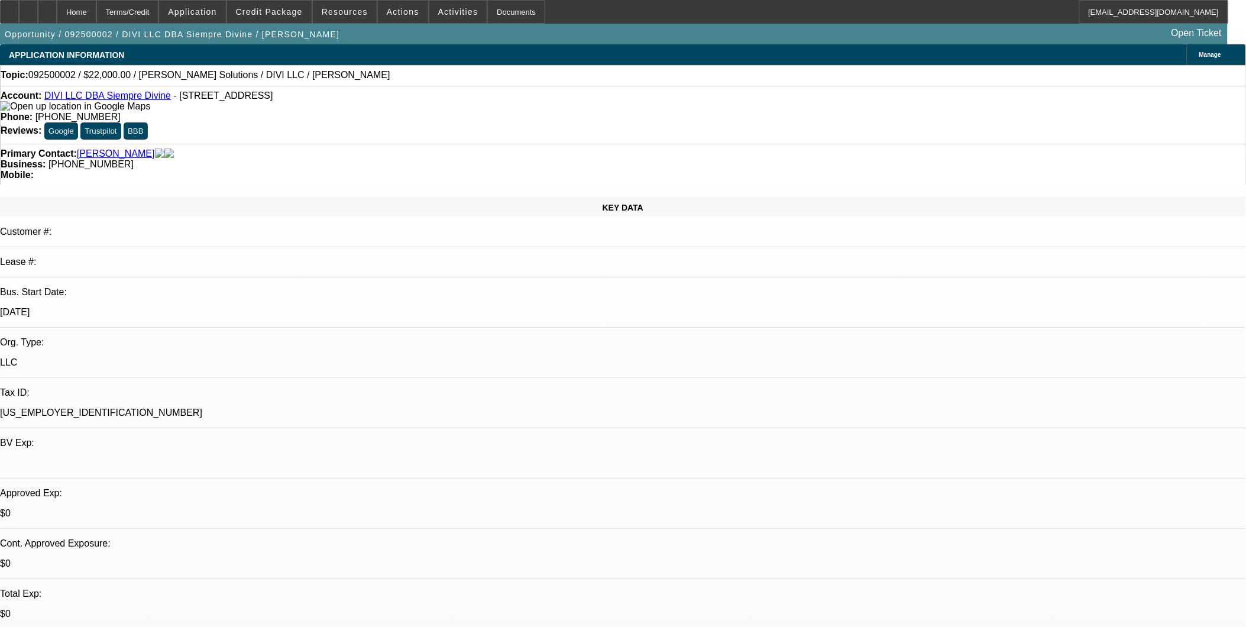
select select "2"
select select "0.1"
select select "4"
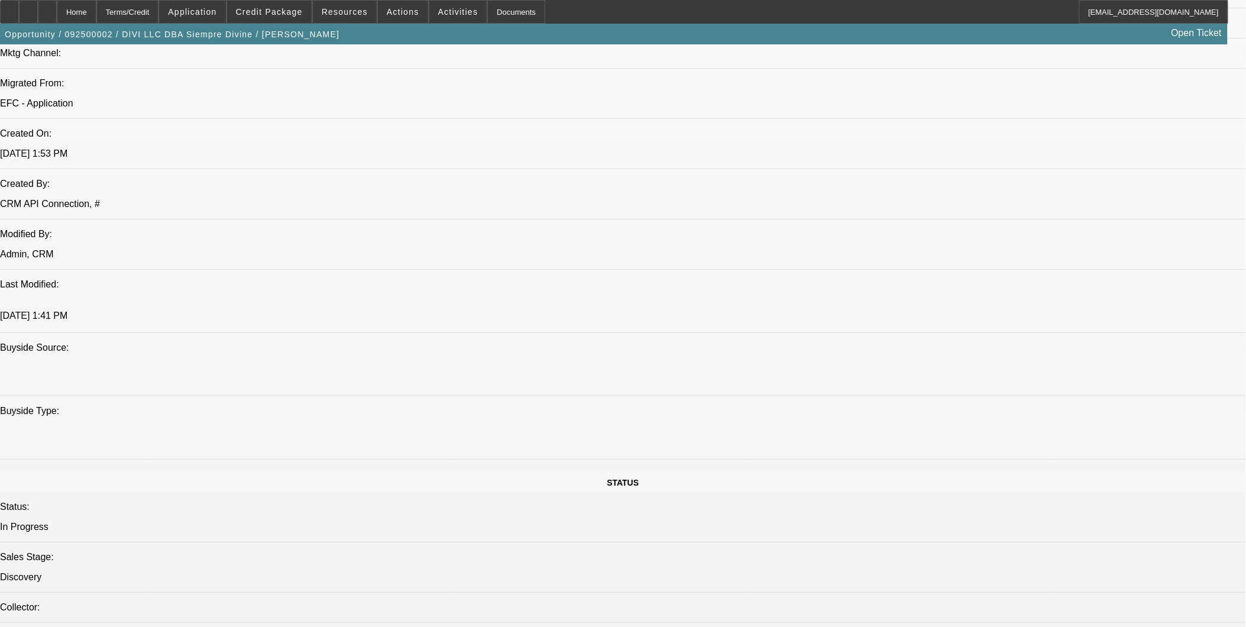
scroll to position [854, 0]
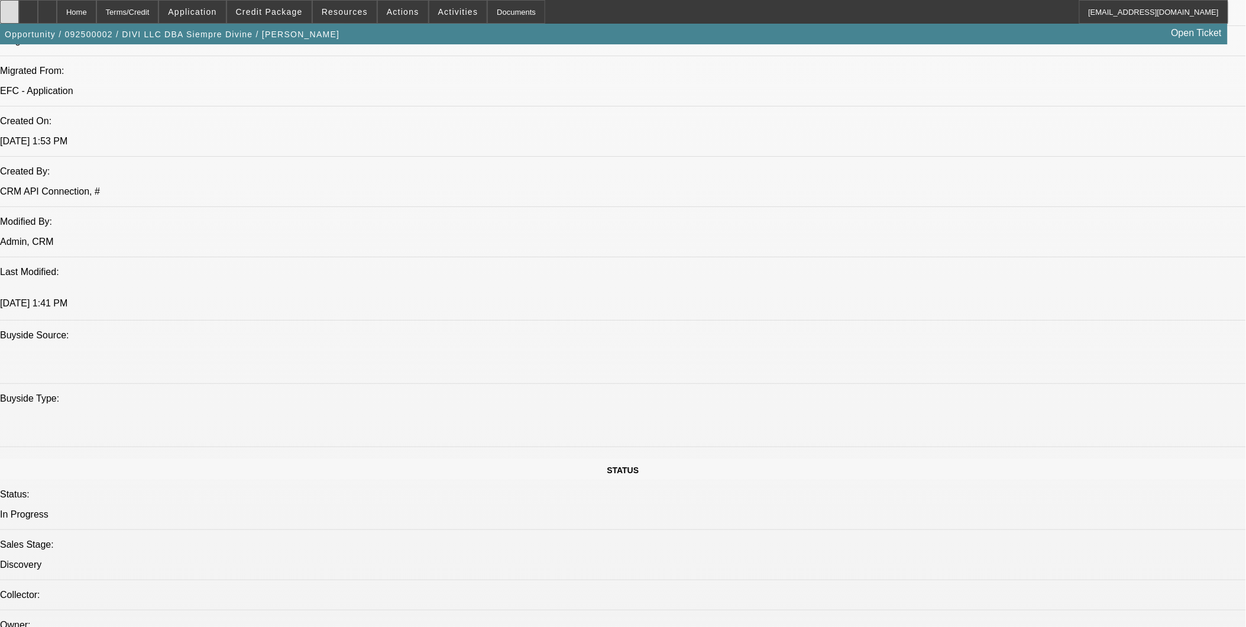
click at [12, 7] on div at bounding box center [9, 12] width 19 height 24
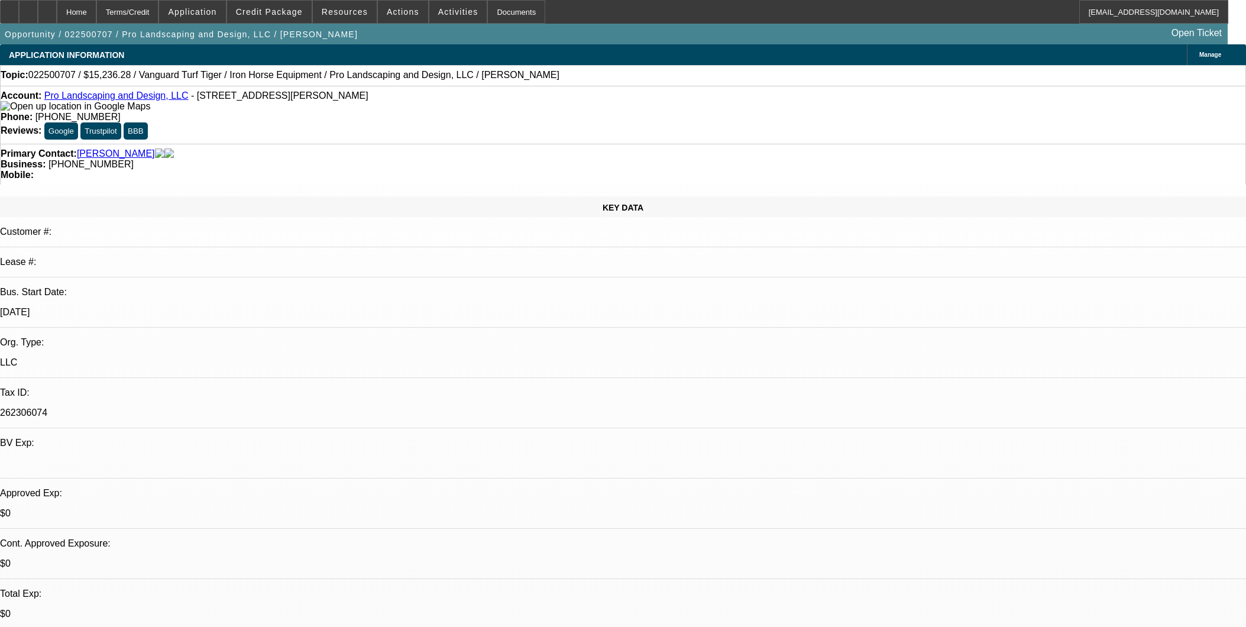
select select "0"
select select "2"
select select "0"
select select "6"
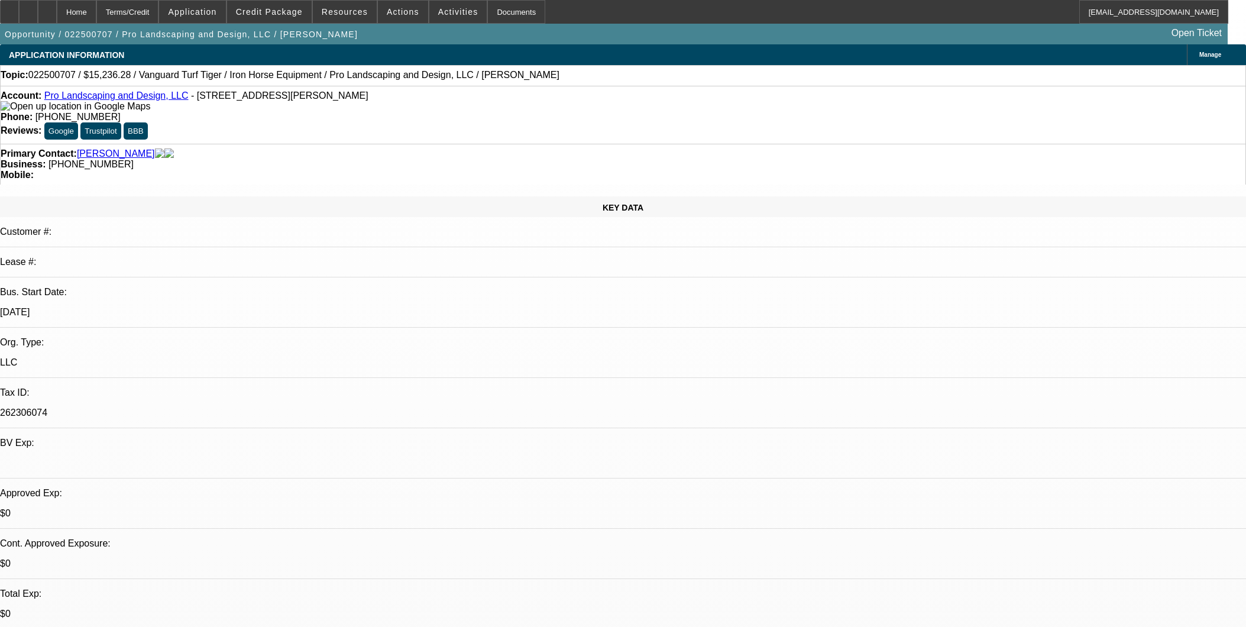
select select "0"
select select "2"
select select "0"
select select "6"
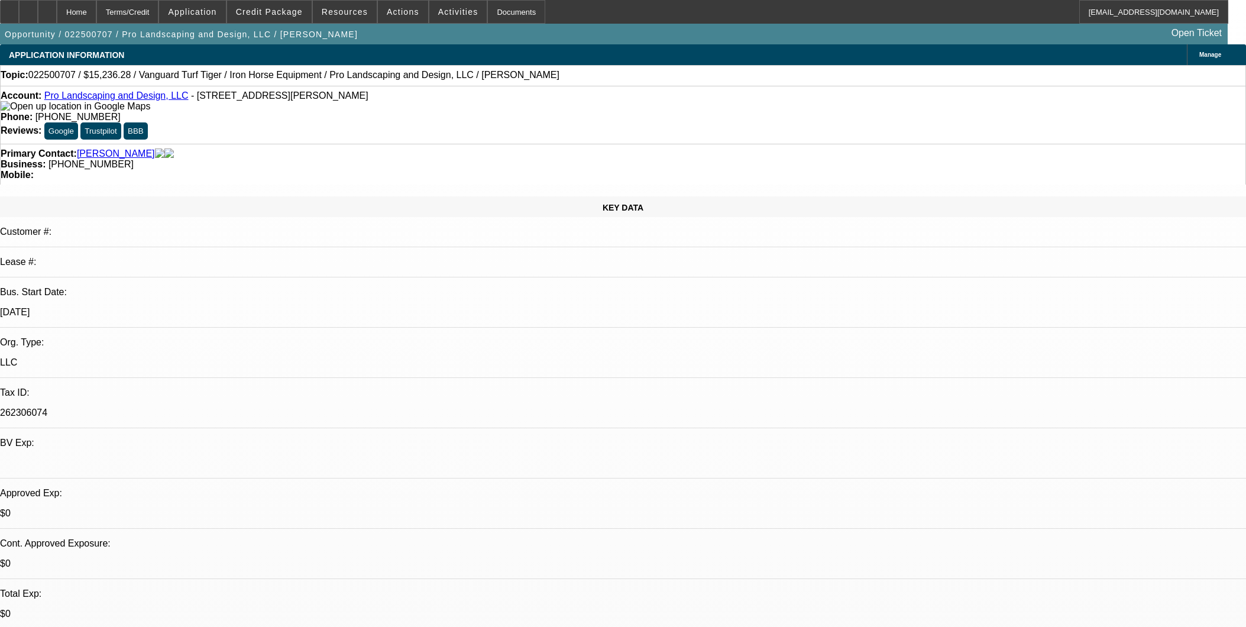
select select "0"
select select "6"
select select "0"
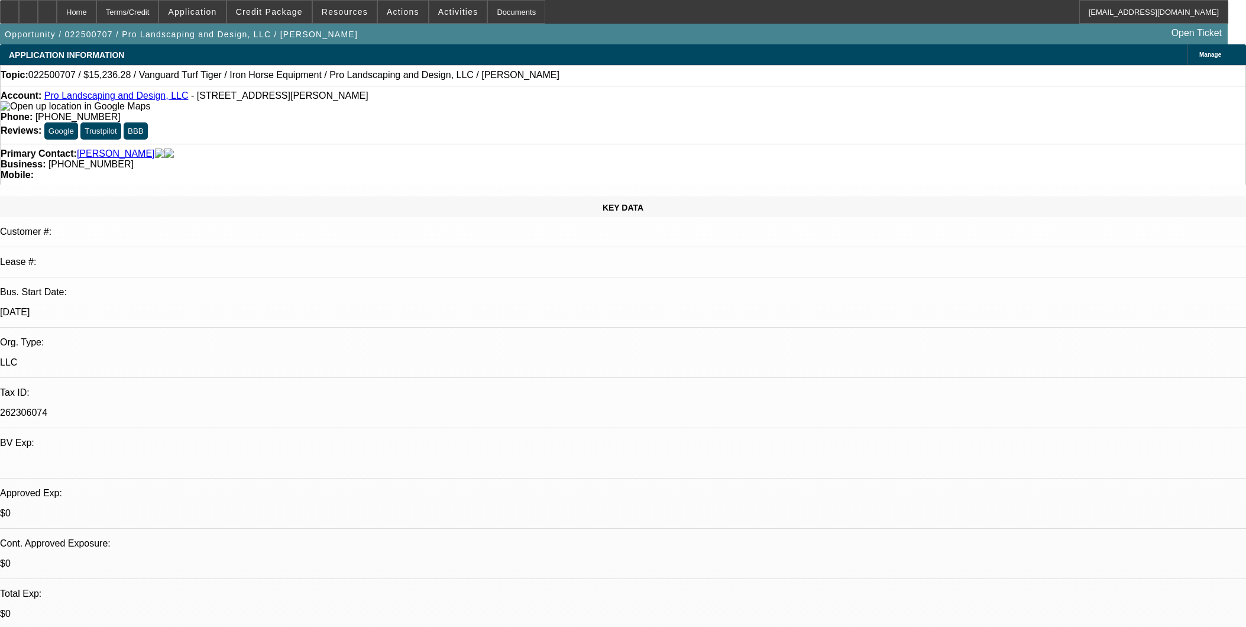
select select "0"
select select "6"
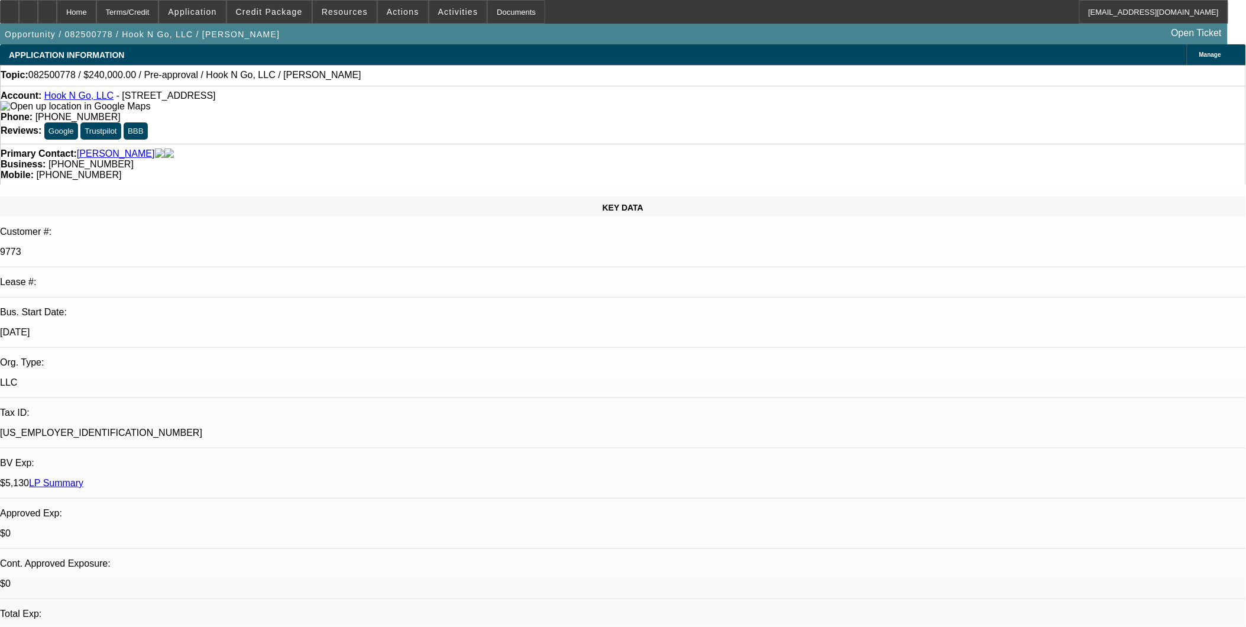
select select "0"
select select "2"
select select "0"
select select "2"
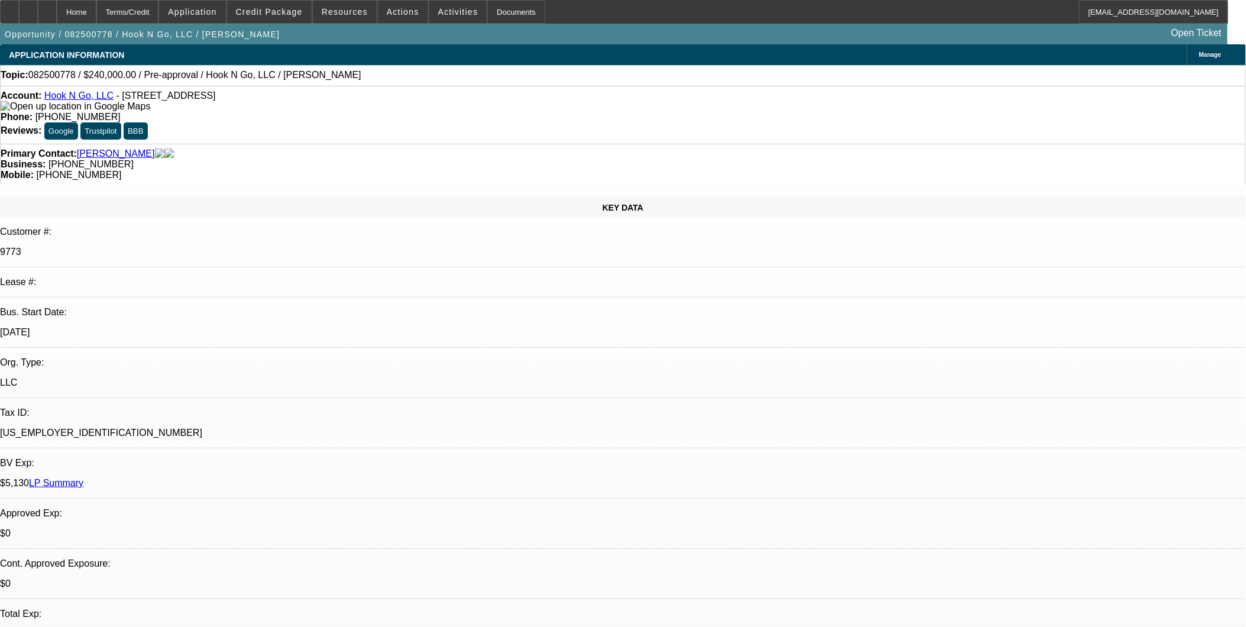
select select "0"
select select "1"
select select "2"
select select "6"
select select "1"
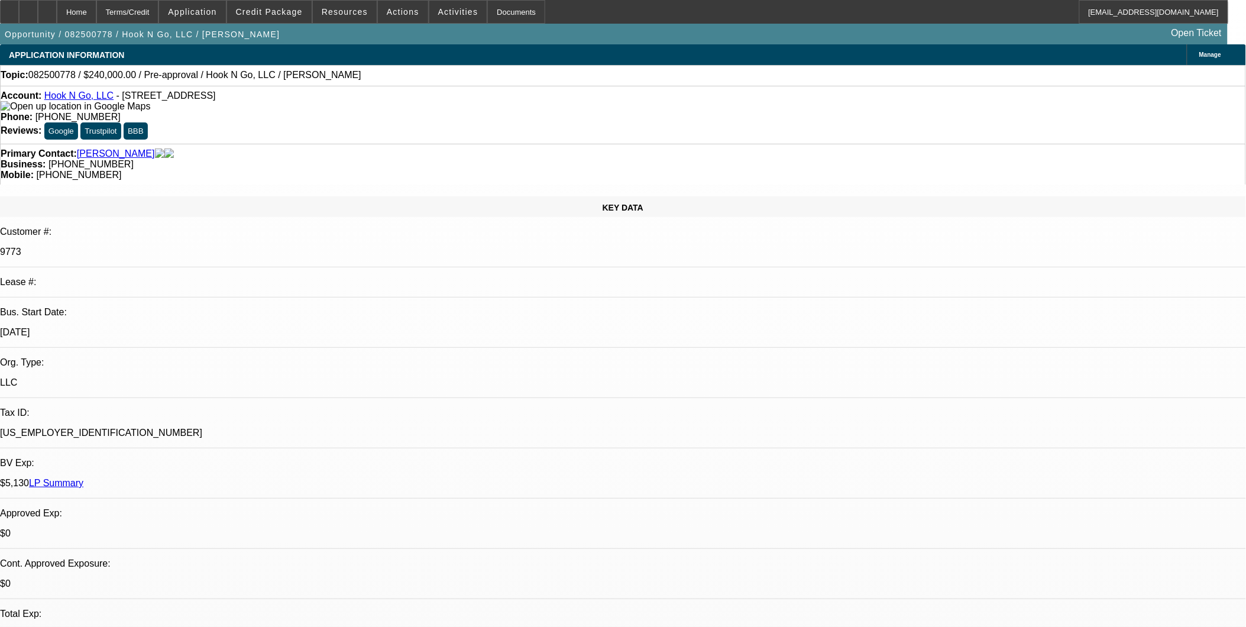
select select "2"
select select "6"
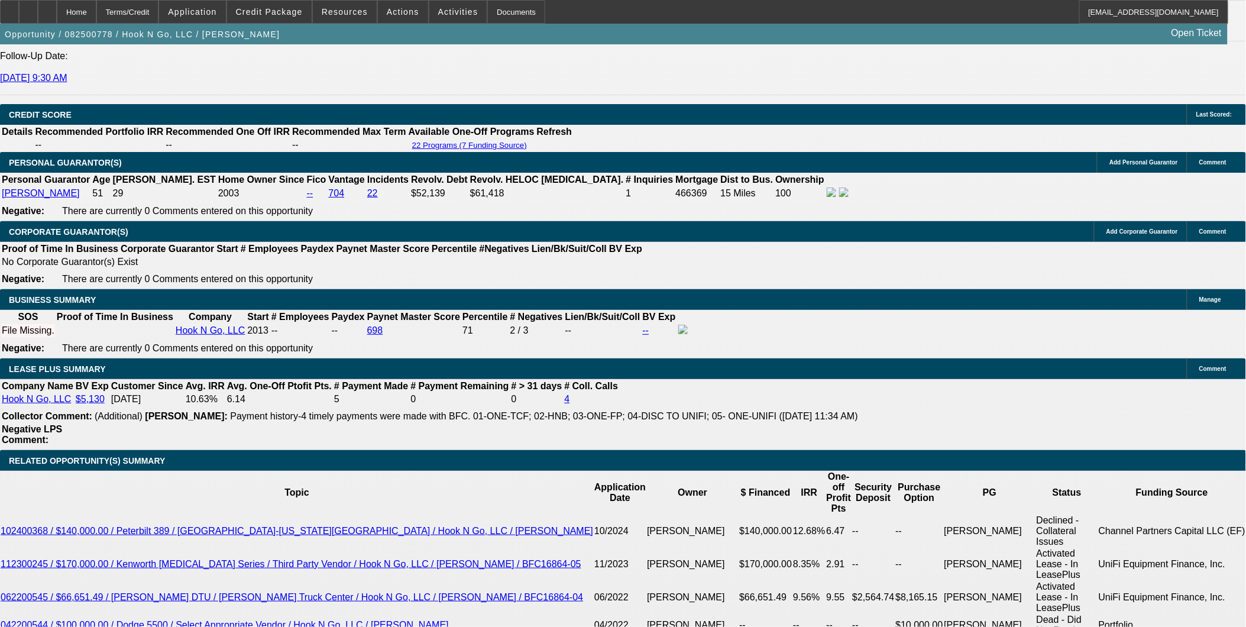
scroll to position [1708, 0]
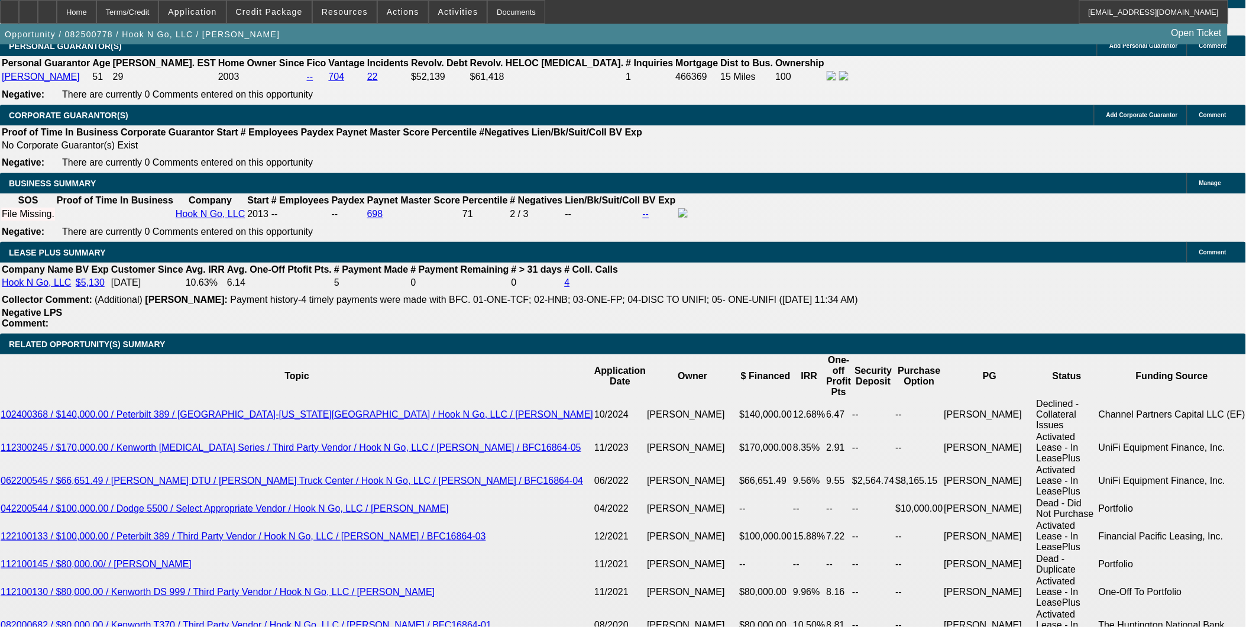
scroll to position [1774, 0]
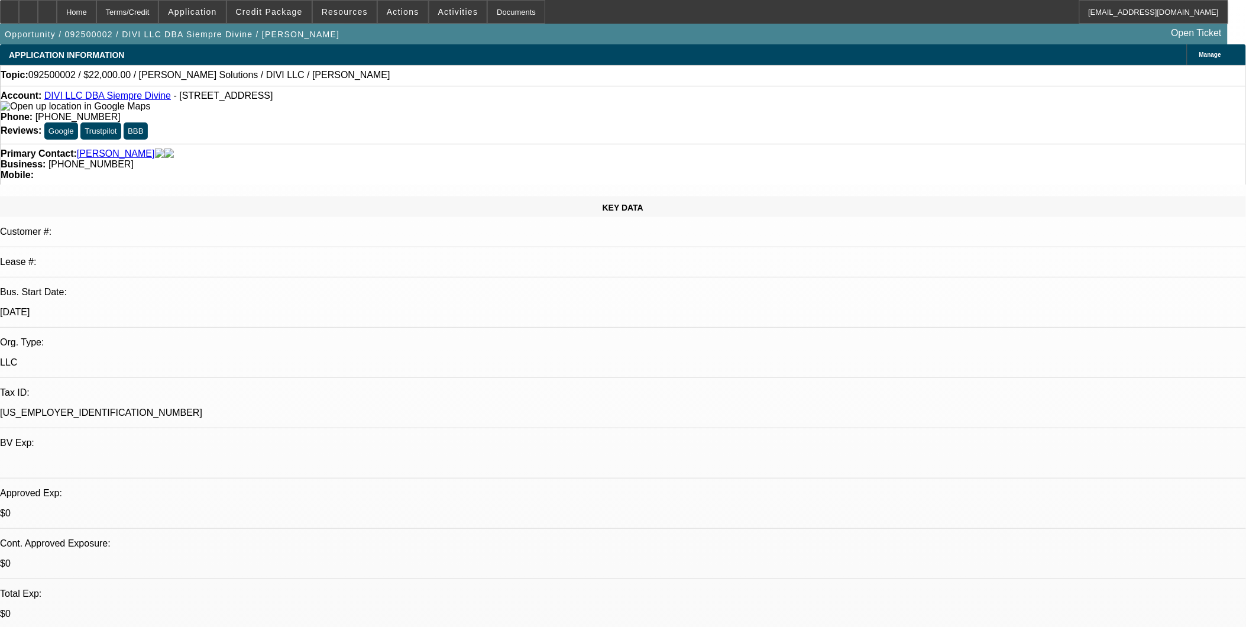
select select "0"
select select "2"
select select "0.1"
select select "4"
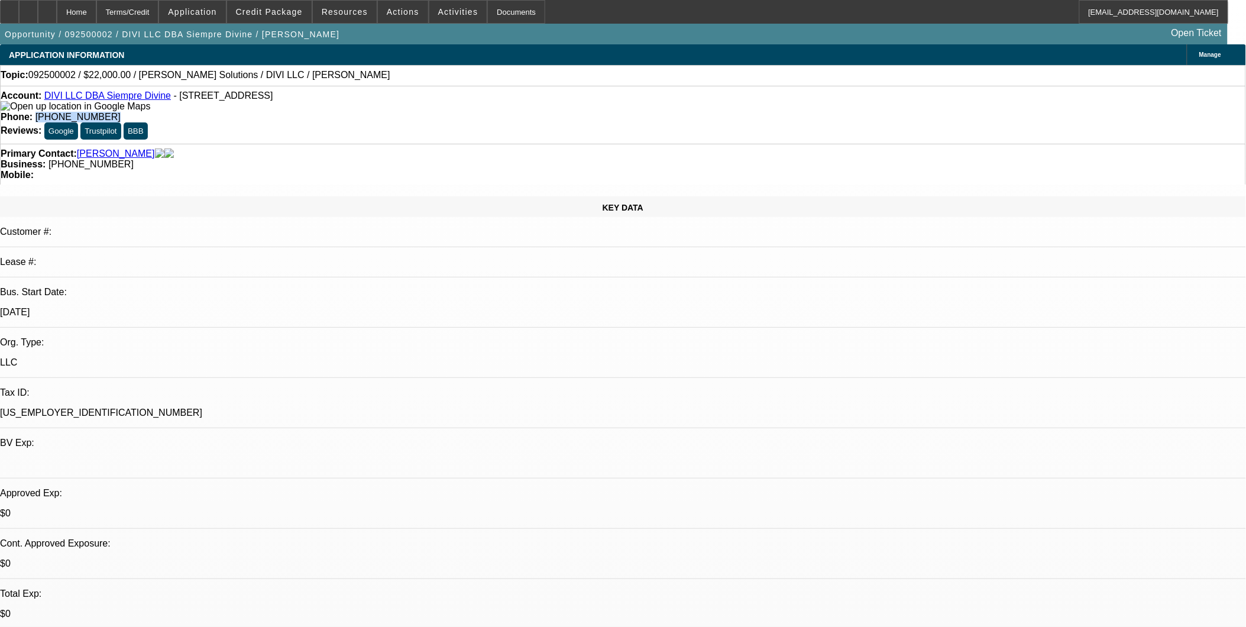
drag, startPoint x: 453, startPoint y: 95, endPoint x: 505, endPoint y: 102, distance: 51.9
click at [121, 112] on span "[PHONE_NUMBER]" at bounding box center [77, 117] width 85 height 10
copy span "[PHONE_NUMBER]"
drag, startPoint x: 505, startPoint y: 102, endPoint x: 653, endPoint y: 89, distance: 149.0
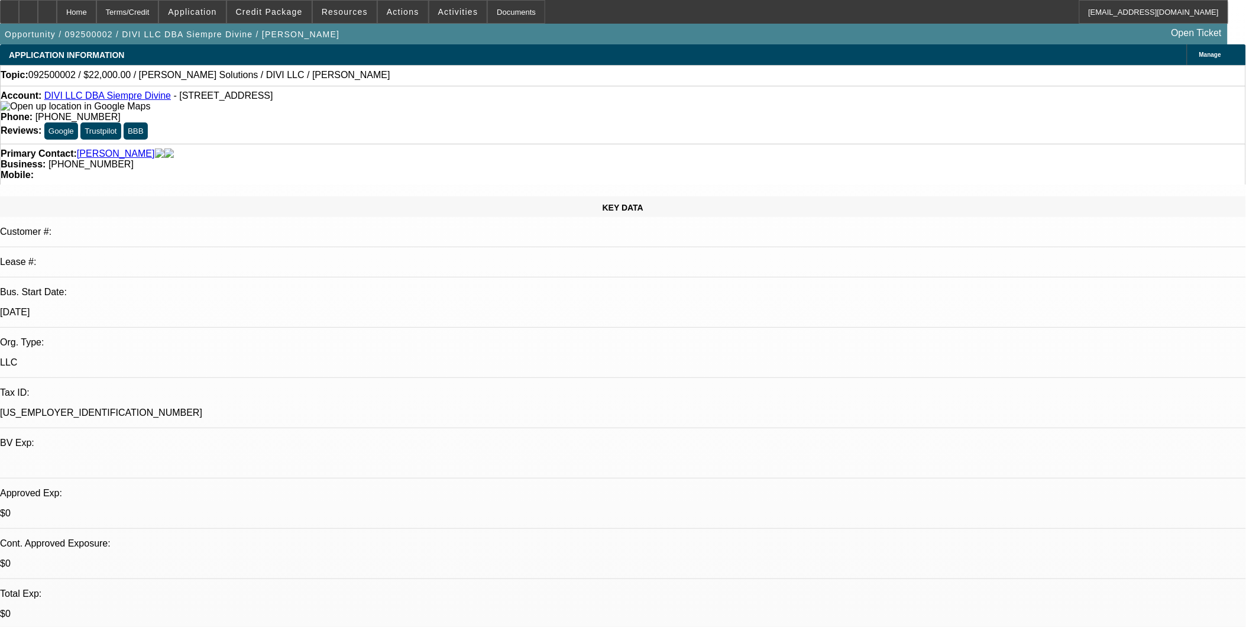
drag, startPoint x: 653, startPoint y: 89, endPoint x: 871, endPoint y: 108, distance: 219.1
select select "0"
select select "2"
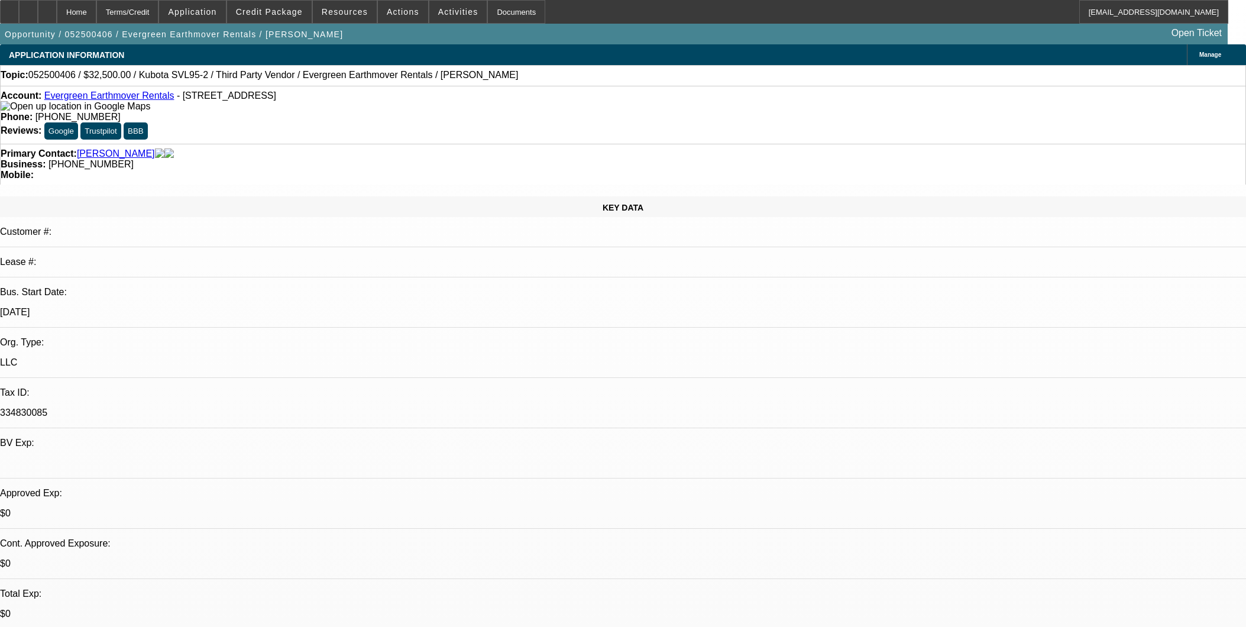
select select "0.1"
select select "4"
select select "0"
select select "2"
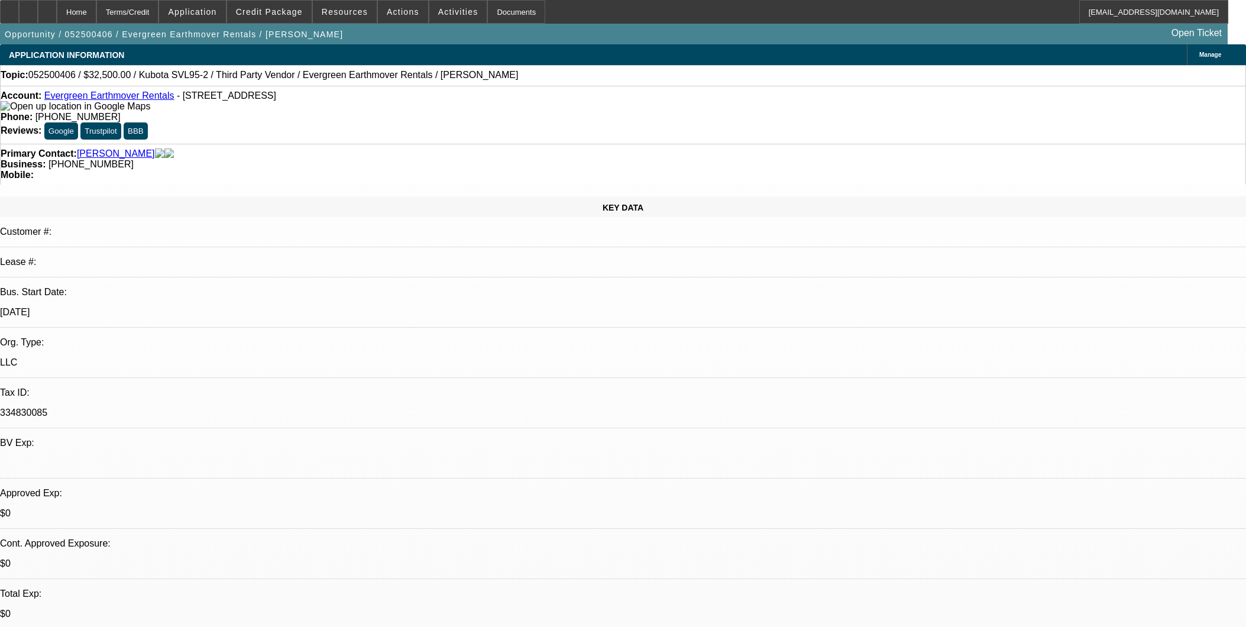
select select "0"
select select "6"
select select "0"
select select "2"
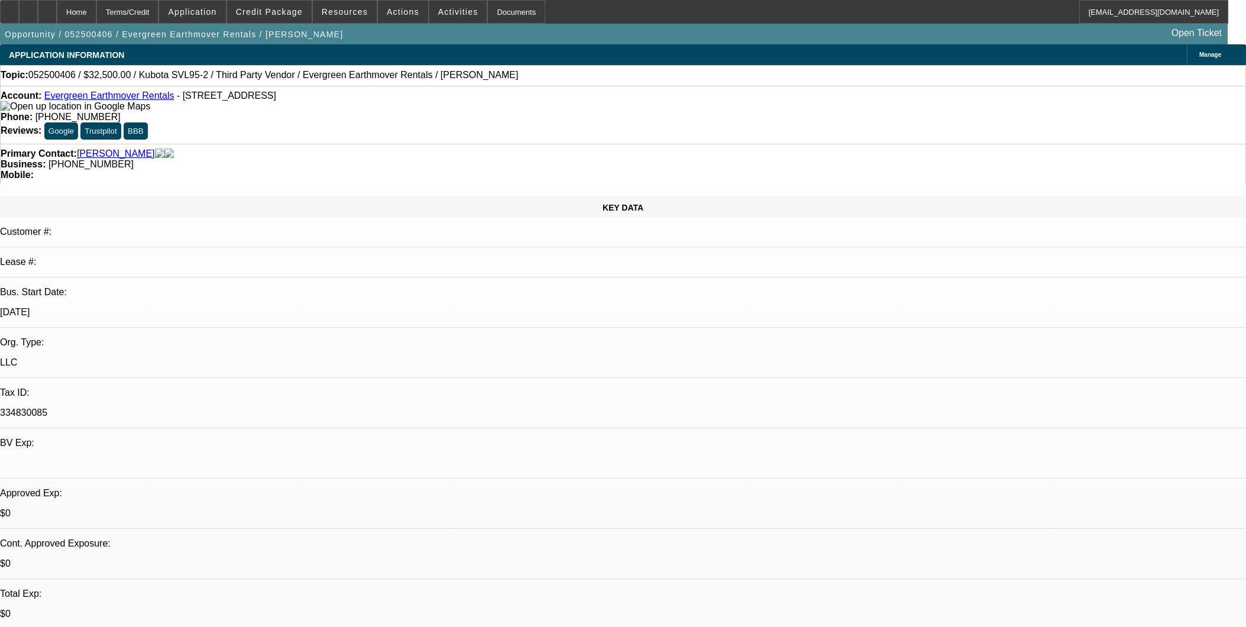
select select "0"
select select "6"
